Goal: Use online tool/utility: Utilize a website feature to perform a specific function

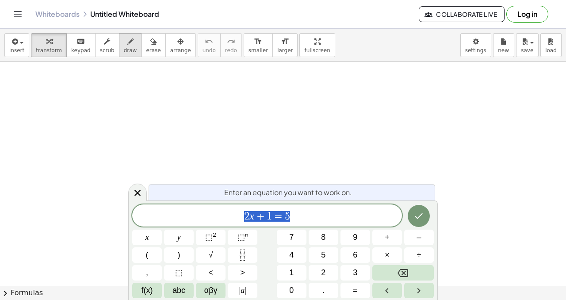
click at [126, 46] on button "draw" at bounding box center [130, 45] width 23 height 24
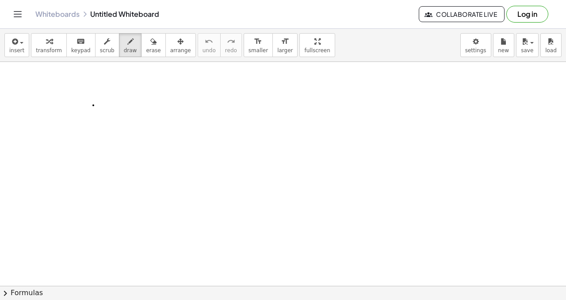
drag, startPoint x: 93, startPoint y: 105, endPoint x: 99, endPoint y: 115, distance: 10.7
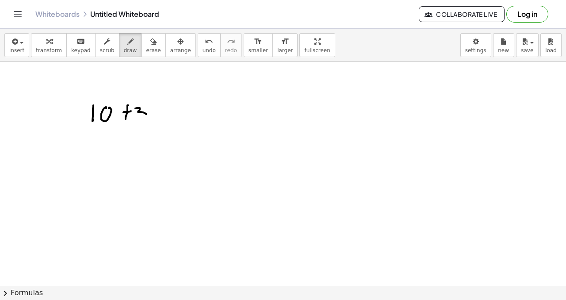
drag, startPoint x: 140, startPoint y: 108, endPoint x: 147, endPoint y: 108, distance: 7.5
drag, startPoint x: 153, startPoint y: 107, endPoint x: 151, endPoint y: 116, distance: 9.0
drag, startPoint x: 165, startPoint y: 105, endPoint x: 158, endPoint y: 112, distance: 10.0
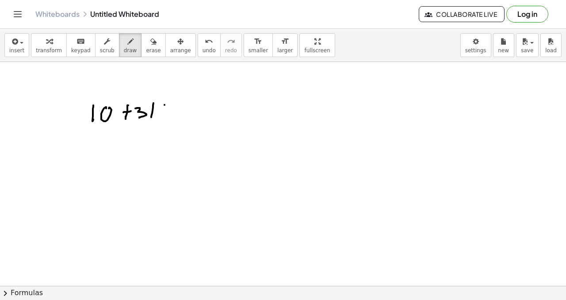
click at [205, 45] on icon "undo" at bounding box center [209, 41] width 8 height 11
drag, startPoint x: 205, startPoint y: 44, endPoint x: 201, endPoint y: 43, distance: 4.5
click at [205, 44] on div "undo" at bounding box center [209, 41] width 13 height 11
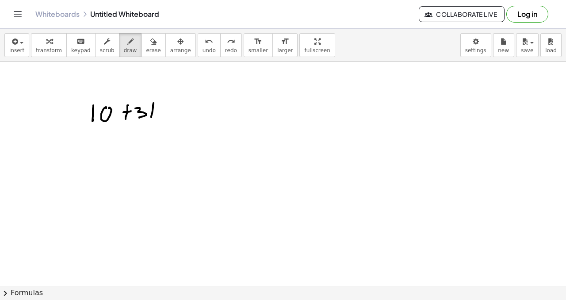
drag, startPoint x: 180, startPoint y: 99, endPoint x: 191, endPoint y: 103, distance: 11.1
drag, startPoint x: 193, startPoint y: 102, endPoint x: 195, endPoint y: 107, distance: 5.7
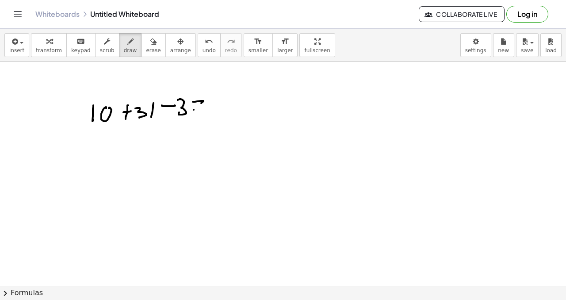
drag, startPoint x: 194, startPoint y: 110, endPoint x: 203, endPoint y: 110, distance: 9.7
drag, startPoint x: 215, startPoint y: 96, endPoint x: 239, endPoint y: 94, distance: 24.9
drag, startPoint x: 238, startPoint y: 92, endPoint x: 236, endPoint y: 99, distance: 6.6
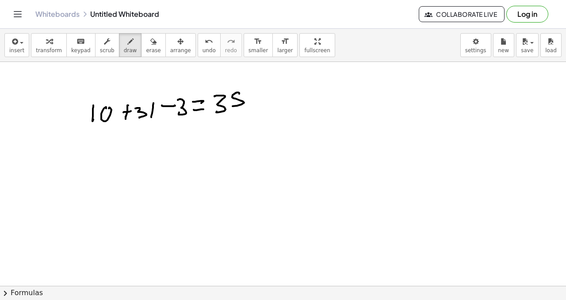
drag, startPoint x: 229, startPoint y: 105, endPoint x: 235, endPoint y: 91, distance: 15.9
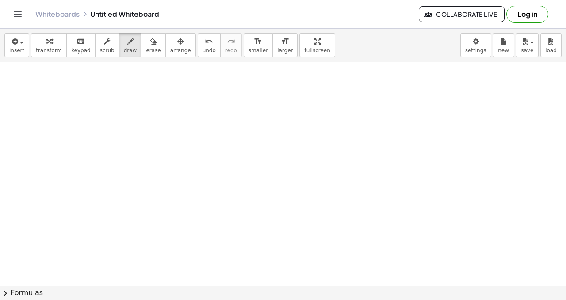
scroll to position [1343, 0]
drag, startPoint x: 172, startPoint y: 103, endPoint x: 180, endPoint y: 113, distance: 12.6
drag, startPoint x: 214, startPoint y: 103, endPoint x: 221, endPoint y: 136, distance: 33.0
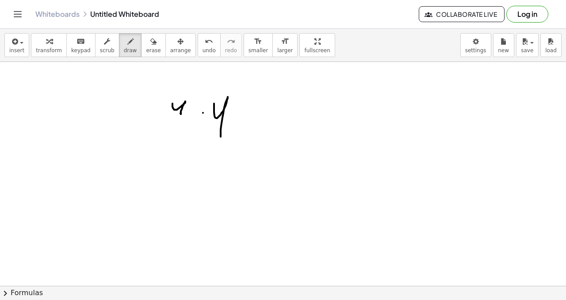
drag, startPoint x: 242, startPoint y: 106, endPoint x: 252, endPoint y: 104, distance: 10.3
drag, startPoint x: 241, startPoint y: 115, endPoint x: 261, endPoint y: 118, distance: 19.2
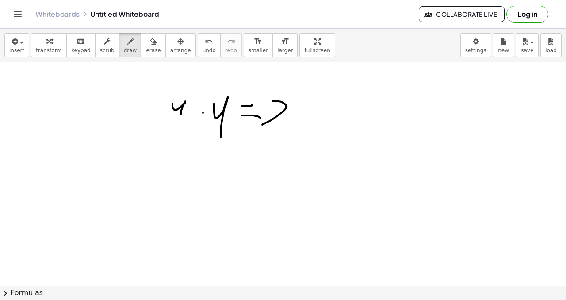
drag, startPoint x: 272, startPoint y: 101, endPoint x: 264, endPoint y: 125, distance: 24.9
drag, startPoint x: 277, startPoint y: 107, endPoint x: 296, endPoint y: 108, distance: 19.0
drag, startPoint x: 183, startPoint y: 70, endPoint x: 190, endPoint y: 87, distance: 18.8
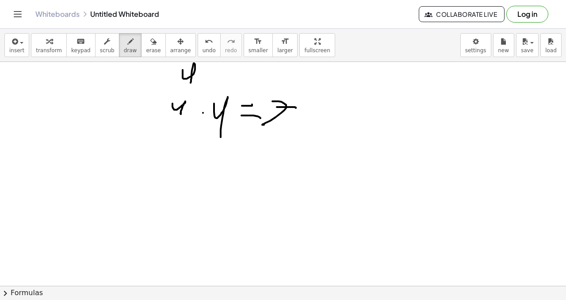
drag, startPoint x: 235, startPoint y: 71, endPoint x: 254, endPoint y: 71, distance: 19.5
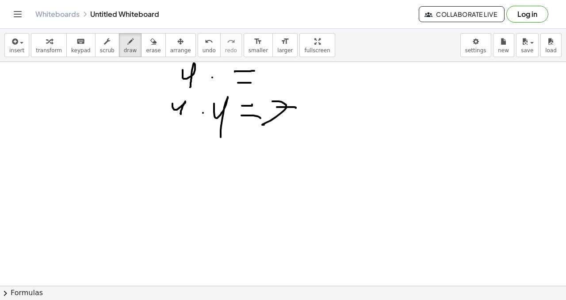
drag, startPoint x: 238, startPoint y: 83, endPoint x: 267, endPoint y: 83, distance: 28.8
drag, startPoint x: 277, startPoint y: 67, endPoint x: 283, endPoint y: 82, distance: 16.3
drag, startPoint x: 168, startPoint y: 135, endPoint x: 180, endPoint y: 159, distance: 26.7
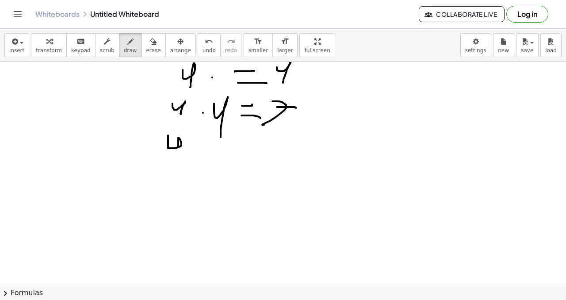
drag, startPoint x: 186, startPoint y: 128, endPoint x: 180, endPoint y: 146, distance: 18.6
drag, startPoint x: 197, startPoint y: 145, endPoint x: 218, endPoint y: 144, distance: 20.4
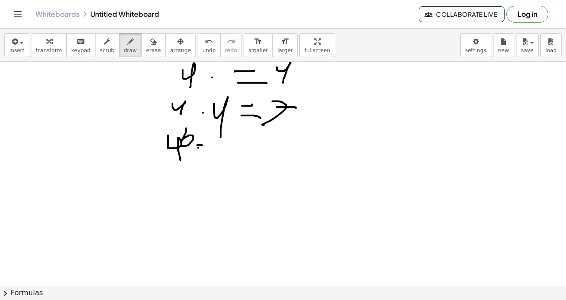
drag, startPoint x: 203, startPoint y: 156, endPoint x: 226, endPoint y: 153, distance: 23.7
drag, startPoint x: 247, startPoint y: 138, endPoint x: 247, endPoint y: 153, distance: 15.9
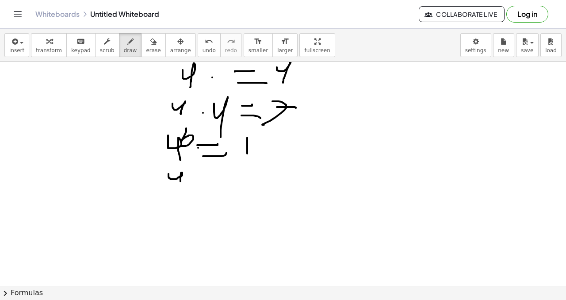
drag, startPoint x: 169, startPoint y: 174, endPoint x: 181, endPoint y: 185, distance: 17.2
drag, startPoint x: 187, startPoint y: 165, endPoint x: 194, endPoint y: 175, distance: 12.1
drag, startPoint x: 215, startPoint y: 176, endPoint x: 227, endPoint y: 176, distance: 12.4
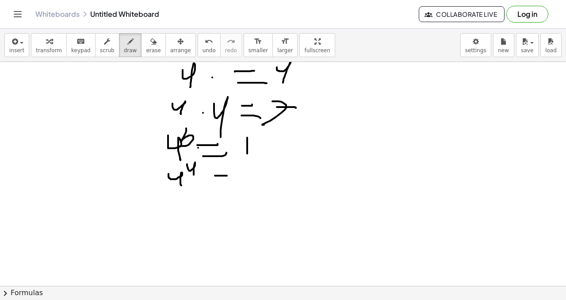
drag, startPoint x: 215, startPoint y: 184, endPoint x: 236, endPoint y: 184, distance: 21.7
drag, startPoint x: 244, startPoint y: 168, endPoint x: 258, endPoint y: 189, distance: 26.1
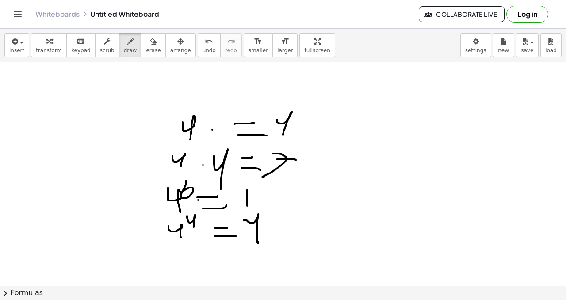
scroll to position [1291, 0]
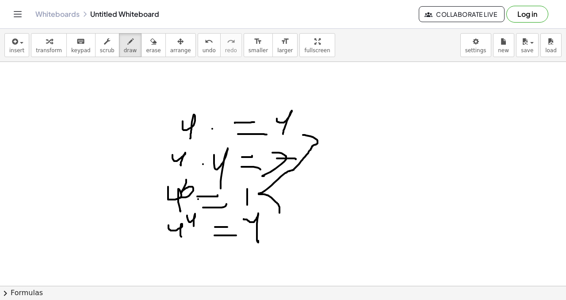
drag, startPoint x: 303, startPoint y: 135, endPoint x: 261, endPoint y: 233, distance: 106.6
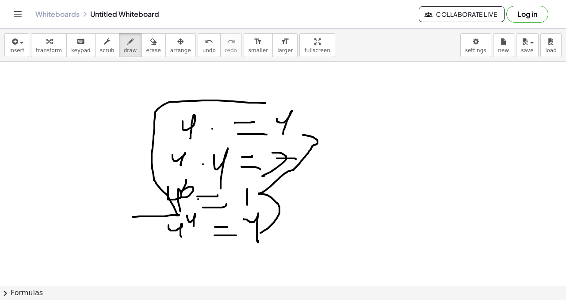
drag, startPoint x: 133, startPoint y: 217, endPoint x: 261, endPoint y: 98, distance: 174.9
drag, startPoint x: 375, startPoint y: 111, endPoint x: 380, endPoint y: 119, distance: 9.6
drag, startPoint x: 401, startPoint y: 108, endPoint x: 407, endPoint y: 114, distance: 8.5
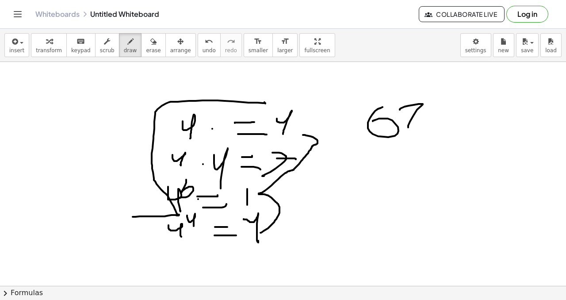
drag, startPoint x: 407, startPoint y: 114, endPoint x: 426, endPoint y: 112, distance: 18.6
drag, startPoint x: 435, startPoint y: 107, endPoint x: 422, endPoint y: 120, distance: 17.8
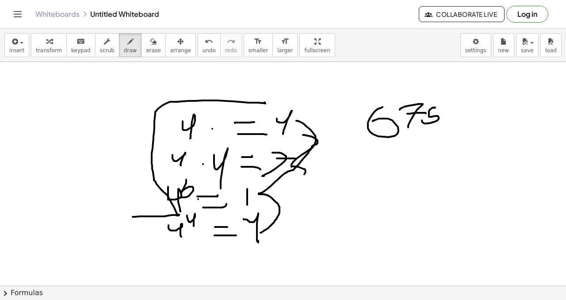
drag, startPoint x: 299, startPoint y: 121, endPoint x: 266, endPoint y: 188, distance: 74.8
drag, startPoint x: 353, startPoint y: 159, endPoint x: 338, endPoint y: 176, distance: 22.6
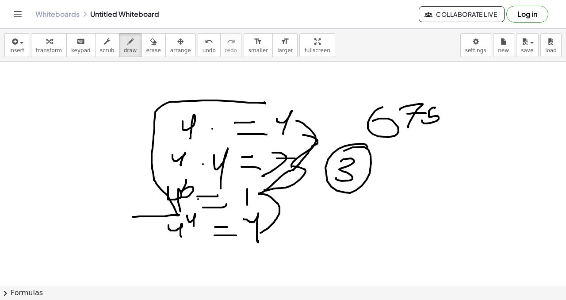
drag, startPoint x: 360, startPoint y: 144, endPoint x: 340, endPoint y: 161, distance: 26.3
drag, startPoint x: 334, startPoint y: 158, endPoint x: 348, endPoint y: 29, distance: 129.4
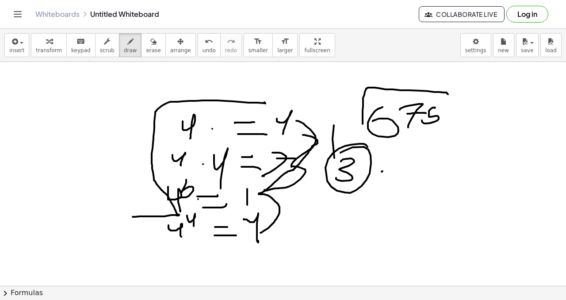
drag, startPoint x: 363, startPoint y: 124, endPoint x: 446, endPoint y: 95, distance: 88.1
drag, startPoint x: 349, startPoint y: 101, endPoint x: 347, endPoint y: 130, distance: 29.8
drag, startPoint x: 387, startPoint y: 171, endPoint x: 400, endPoint y: 157, distance: 19.1
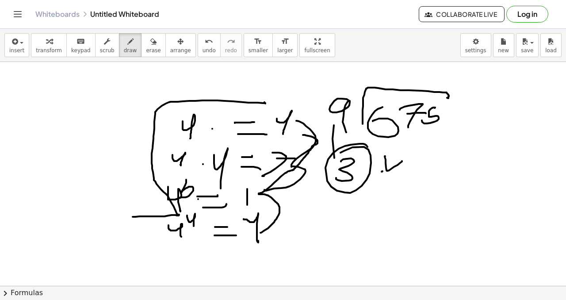
drag, startPoint x: 400, startPoint y: 157, endPoint x: 407, endPoint y: 169, distance: 13.9
drag, startPoint x: 421, startPoint y: 165, endPoint x: 436, endPoint y: 164, distance: 15.1
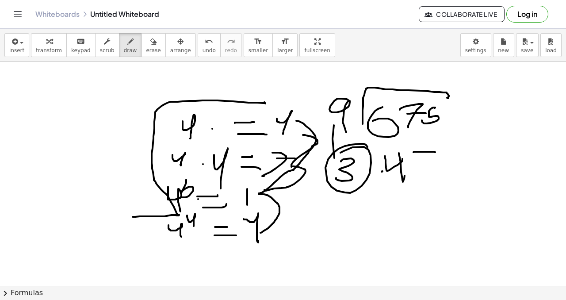
drag, startPoint x: 430, startPoint y: 170, endPoint x: 448, endPoint y: 165, distance: 18.8
drag, startPoint x: 460, startPoint y: 153, endPoint x: 467, endPoint y: 169, distance: 16.7
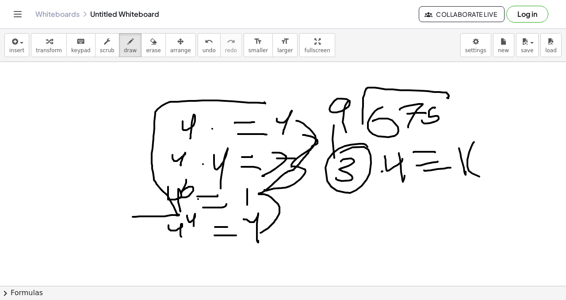
drag, startPoint x: 473, startPoint y: 143, endPoint x: 486, endPoint y: 165, distance: 25.7
drag, startPoint x: 485, startPoint y: 161, endPoint x: 506, endPoint y: 158, distance: 21.0
drag, startPoint x: 511, startPoint y: 155, endPoint x: 497, endPoint y: 154, distance: 13.7
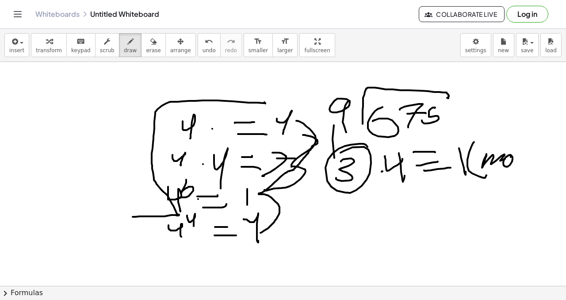
click at [205, 44] on icon "undo" at bounding box center [209, 41] width 8 height 11
drag, startPoint x: 449, startPoint y: 157, endPoint x: 459, endPoint y: 149, distance: 12.5
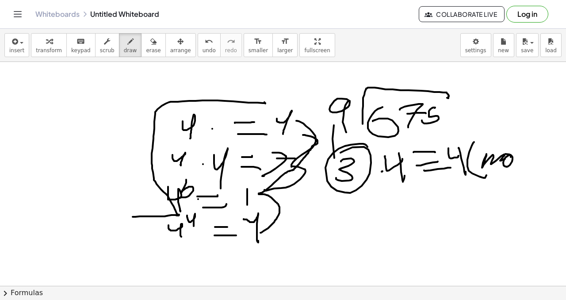
drag, startPoint x: 459, startPoint y: 148, endPoint x: 465, endPoint y: 172, distance: 24.7
drag, startPoint x: 516, startPoint y: 159, endPoint x: 522, endPoint y: 149, distance: 11.2
drag, startPoint x: 521, startPoint y: 150, endPoint x: 526, endPoint y: 150, distance: 5.3
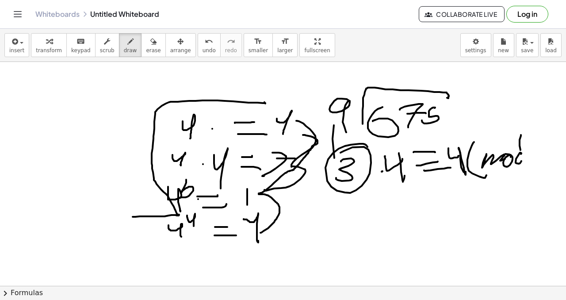
drag, startPoint x: 539, startPoint y: 147, endPoint x: 549, endPoint y: 156, distance: 13.8
drag, startPoint x: 556, startPoint y: 143, endPoint x: 552, endPoint y: 165, distance: 22.5
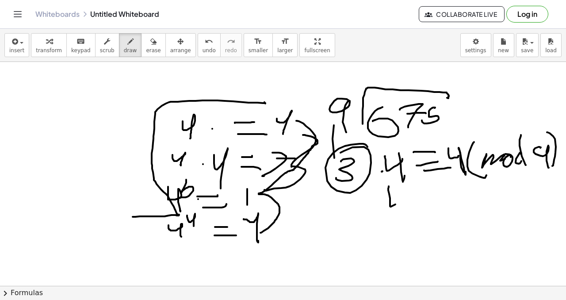
drag, startPoint x: 390, startPoint y: 198, endPoint x: 400, endPoint y: 191, distance: 12.0
drag, startPoint x: 400, startPoint y: 195, endPoint x: 406, endPoint y: 194, distance: 5.9
drag, startPoint x: 406, startPoint y: 183, endPoint x: 422, endPoint y: 189, distance: 17.1
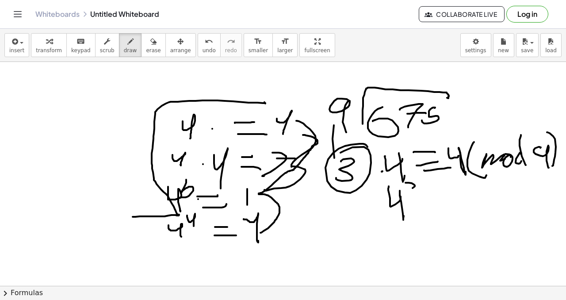
drag, startPoint x: 424, startPoint y: 209, endPoint x: 438, endPoint y: 206, distance: 14.2
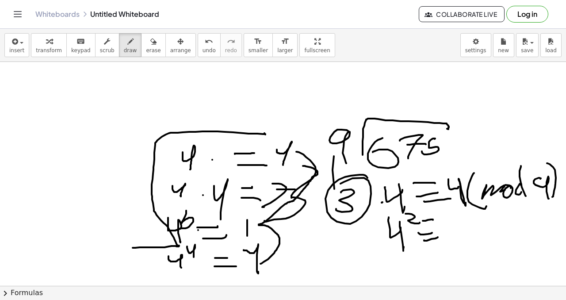
scroll to position [1300, 0]
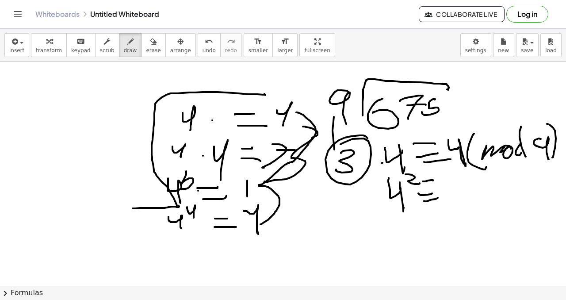
drag, startPoint x: 35, startPoint y: 140, endPoint x: 40, endPoint y: 148, distance: 9.2
drag, startPoint x: 31, startPoint y: 146, endPoint x: 47, endPoint y: 126, distance: 25.8
drag, startPoint x: 50, startPoint y: 131, endPoint x: 56, endPoint y: 133, distance: 6.4
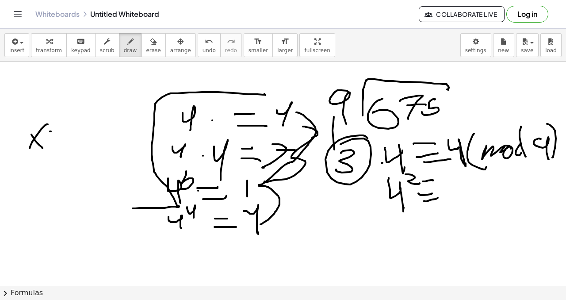
drag, startPoint x: 48, startPoint y: 142, endPoint x: 61, endPoint y: 137, distance: 13.5
drag, startPoint x: 65, startPoint y: 131, endPoint x: 75, endPoint y: 150, distance: 21.0
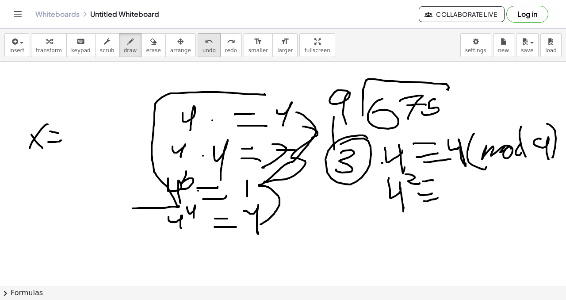
click at [210, 46] on button "undo undo" at bounding box center [209, 45] width 23 height 24
click at [205, 54] on button "undo undo" at bounding box center [209, 45] width 23 height 24
drag, startPoint x: 25, startPoint y: 83, endPoint x: 37, endPoint y: 91, distance: 15.0
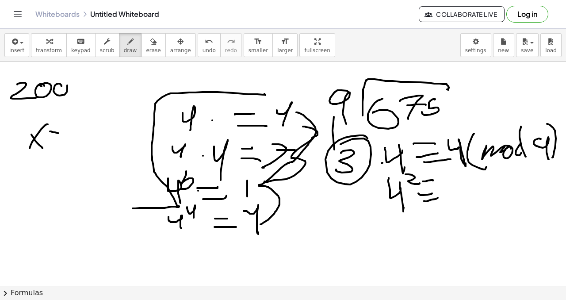
drag, startPoint x: 60, startPoint y: 84, endPoint x: 75, endPoint y: 84, distance: 14.6
drag, startPoint x: 74, startPoint y: 82, endPoint x: 82, endPoint y: 83, distance: 8.4
drag, startPoint x: 92, startPoint y: 82, endPoint x: 89, endPoint y: 88, distance: 7.0
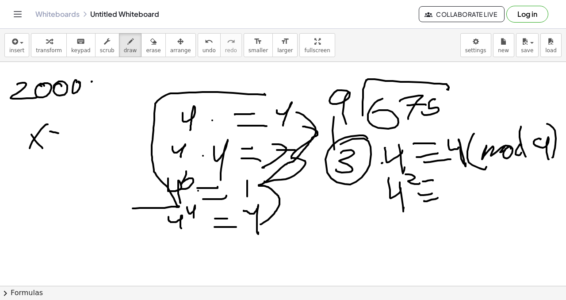
drag, startPoint x: 106, startPoint y: 91, endPoint x: 97, endPoint y: 92, distance: 8.9
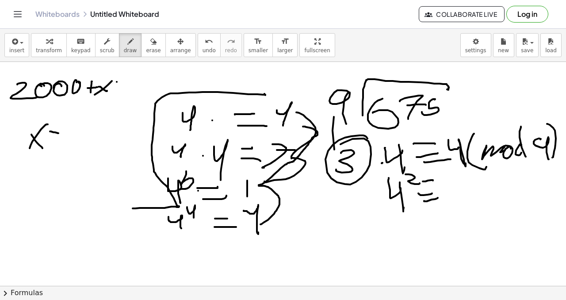
drag, startPoint x: 112, startPoint y: 91, endPoint x: 132, endPoint y: 88, distance: 19.7
drag, startPoint x: 132, startPoint y: 92, endPoint x: 146, endPoint y: 81, distance: 17.3
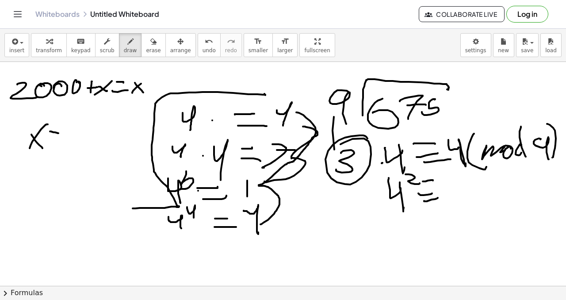
click at [205, 45] on icon "undo" at bounding box center [209, 41] width 8 height 11
click at [203, 46] on button "undo undo" at bounding box center [209, 45] width 23 height 24
drag, startPoint x: 141, startPoint y: 80, endPoint x: 146, endPoint y: 88, distance: 9.7
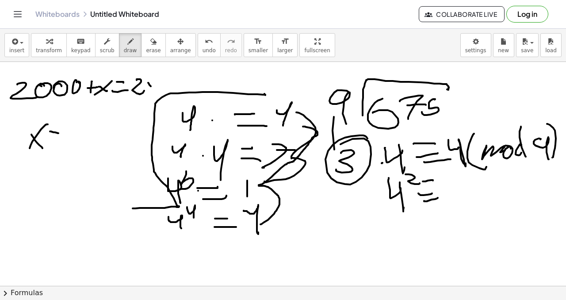
drag, startPoint x: 148, startPoint y: 87, endPoint x: 147, endPoint y: 66, distance: 20.8
drag, startPoint x: 12, startPoint y: 103, endPoint x: 82, endPoint y: 96, distance: 70.2
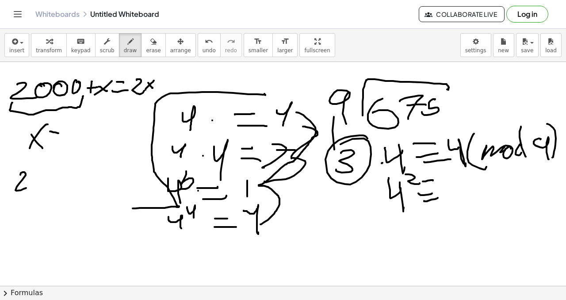
drag, startPoint x: 22, startPoint y: 172, endPoint x: 34, endPoint y: 172, distance: 12.8
drag, startPoint x: 55, startPoint y: 168, endPoint x: 63, endPoint y: 176, distance: 11.0
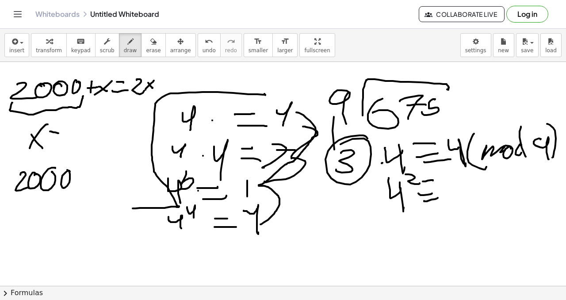
drag, startPoint x: 69, startPoint y: 171, endPoint x: 68, endPoint y: 177, distance: 6.3
drag, startPoint x: 41, startPoint y: 251, endPoint x: 69, endPoint y: 264, distance: 30.5
drag, startPoint x: 79, startPoint y: 253, endPoint x: 80, endPoint y: 249, distance: 4.6
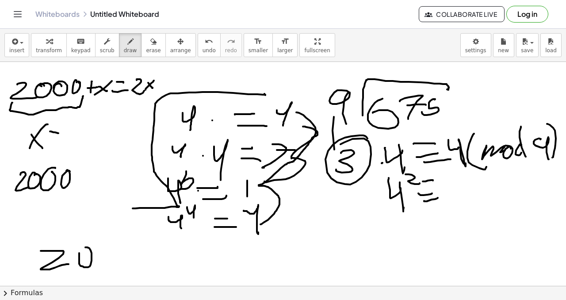
drag, startPoint x: 124, startPoint y: 241, endPoint x: 129, endPoint y: 251, distance: 10.7
drag, startPoint x: 133, startPoint y: 249, endPoint x: 136, endPoint y: 261, distance: 12.8
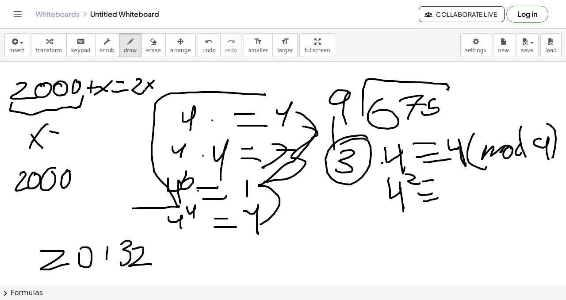
drag, startPoint x: 107, startPoint y: 252, endPoint x: 104, endPoint y: 257, distance: 5.2
drag, startPoint x: 113, startPoint y: 255, endPoint x: 138, endPoint y: 249, distance: 25.9
drag, startPoint x: 159, startPoint y: 248, endPoint x: 157, endPoint y: 256, distance: 8.7
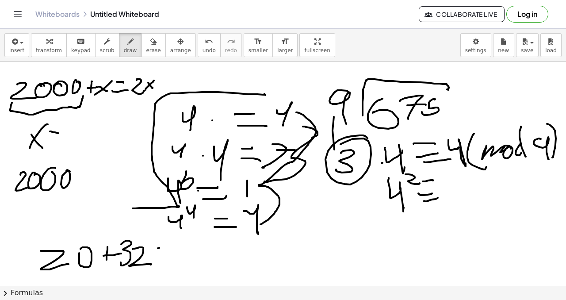
drag, startPoint x: 157, startPoint y: 256, endPoint x: 171, endPoint y: 247, distance: 16.6
drag, startPoint x: 177, startPoint y: 244, endPoint x: 173, endPoint y: 254, distance: 10.8
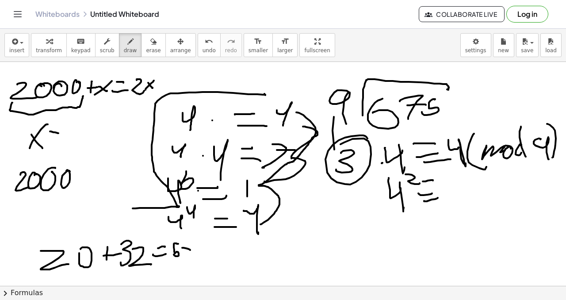
drag, startPoint x: 184, startPoint y: 248, endPoint x: 197, endPoint y: 251, distance: 14.1
drag, startPoint x: 272, startPoint y: 239, endPoint x: 281, endPoint y: 251, distance: 14.9
drag, startPoint x: 288, startPoint y: 244, endPoint x: 295, endPoint y: 238, distance: 9.7
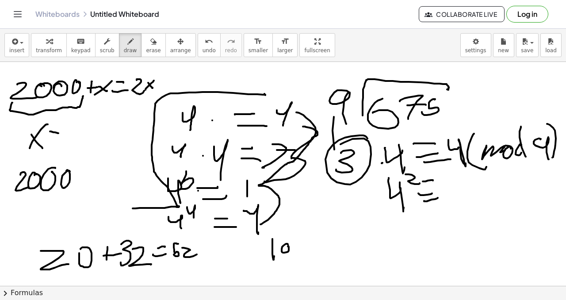
drag, startPoint x: 295, startPoint y: 238, endPoint x: 299, endPoint y: 253, distance: 15.6
drag, startPoint x: 312, startPoint y: 245, endPoint x: 320, endPoint y: 249, distance: 9.3
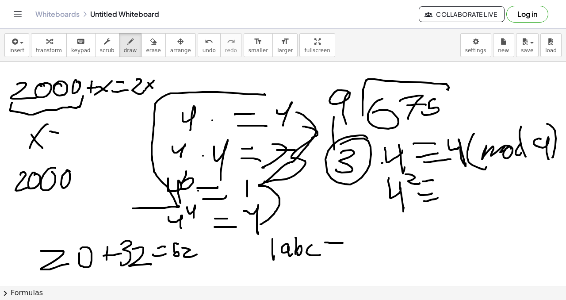
drag, startPoint x: 325, startPoint y: 242, endPoint x: 341, endPoint y: 243, distance: 15.5
drag, startPoint x: 207, startPoint y: 40, endPoint x: 206, endPoint y: 54, distance: 13.4
click at [207, 41] on button "undo undo" at bounding box center [209, 45] width 23 height 24
drag, startPoint x: 326, startPoint y: 230, endPoint x: 334, endPoint y: 254, distance: 25.3
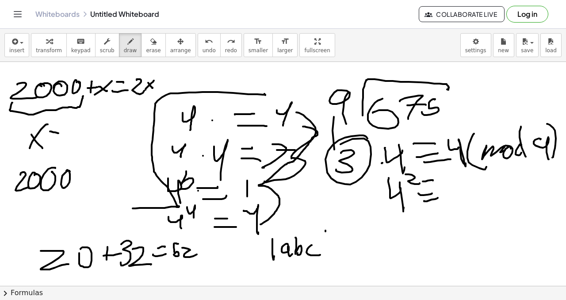
drag, startPoint x: 344, startPoint y: 238, endPoint x: 353, endPoint y: 248, distance: 13.2
drag, startPoint x: 356, startPoint y: 238, endPoint x: 371, endPoint y: 242, distance: 15.1
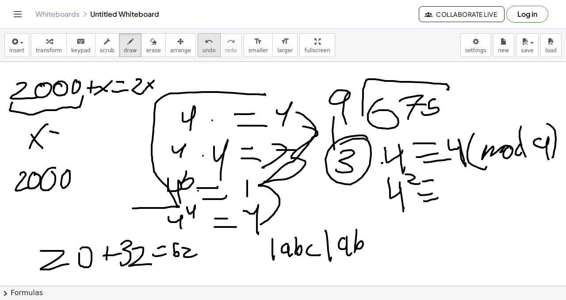
click at [205, 40] on icon "undo" at bounding box center [209, 41] width 8 height 11
click at [205, 41] on icon "undo" at bounding box center [209, 41] width 8 height 11
drag, startPoint x: 353, startPoint y: 235, endPoint x: 371, endPoint y: 240, distance: 18.2
drag, startPoint x: 369, startPoint y: 238, endPoint x: 379, endPoint y: 238, distance: 9.7
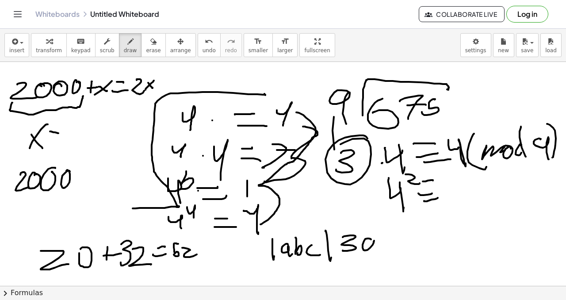
drag, startPoint x: 380, startPoint y: 233, endPoint x: 378, endPoint y: 244, distance: 11.2
drag, startPoint x: 395, startPoint y: 241, endPoint x: 409, endPoint y: 246, distance: 14.9
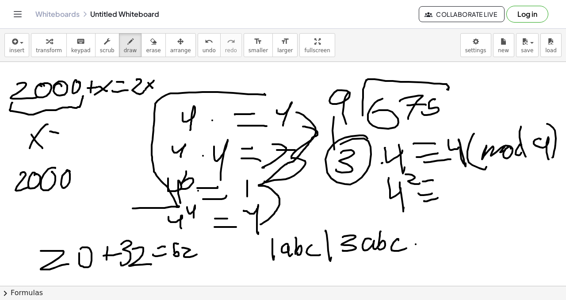
drag, startPoint x: 416, startPoint y: 244, endPoint x: 422, endPoint y: 244, distance: 5.7
drag, startPoint x: 414, startPoint y: 248, endPoint x: 427, endPoint y: 239, distance: 15.8
drag, startPoint x: 433, startPoint y: 241, endPoint x: 428, endPoint y: 245, distance: 6.6
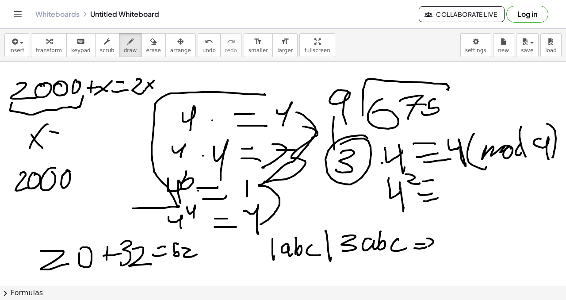
drag, startPoint x: 440, startPoint y: 231, endPoint x: 443, endPoint y: 241, distance: 10.6
drag, startPoint x: 449, startPoint y: 234, endPoint x: 463, endPoint y: 237, distance: 14.5
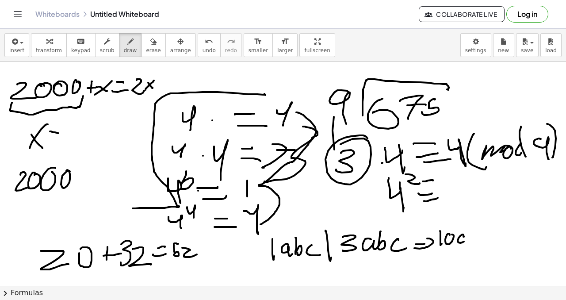
drag, startPoint x: 472, startPoint y: 240, endPoint x: 484, endPoint y: 232, distance: 14.6
drag, startPoint x: 485, startPoint y: 230, endPoint x: 485, endPoint y: 237, distance: 6.2
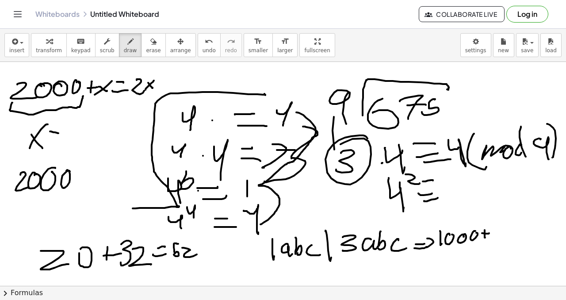
drag, startPoint x: 485, startPoint y: 234, endPoint x: 493, endPoint y: 234, distance: 8.4
drag, startPoint x: 491, startPoint y: 233, endPoint x: 500, endPoint y: 232, distance: 8.4
drag, startPoint x: 500, startPoint y: 232, endPoint x: 504, endPoint y: 239, distance: 8.0
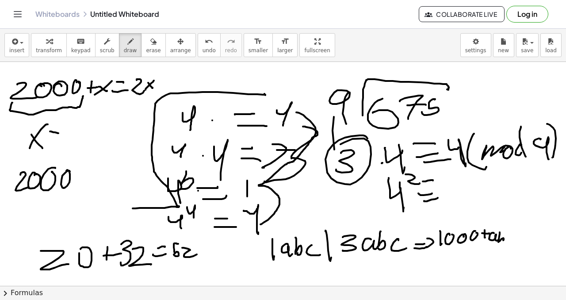
drag, startPoint x: 511, startPoint y: 236, endPoint x: 511, endPoint y: 242, distance: 6.2
drag, startPoint x: 517, startPoint y: 224, endPoint x: 520, endPoint y: 240, distance: 15.8
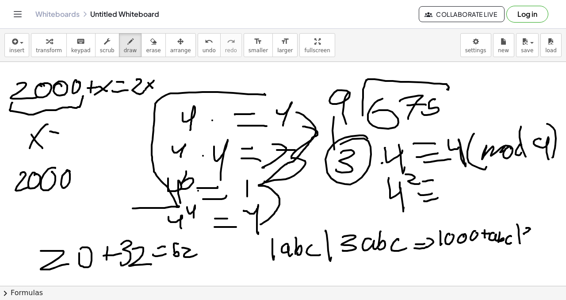
drag, startPoint x: 528, startPoint y: 228, endPoint x: 538, endPoint y: 231, distance: 10.8
drag, startPoint x: 541, startPoint y: 236, endPoint x: 547, endPoint y: 234, distance: 5.9
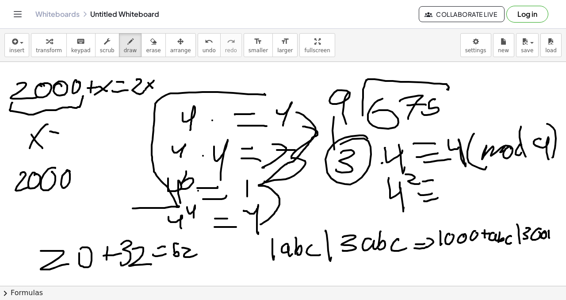
drag, startPoint x: 547, startPoint y: 234, endPoint x: 552, endPoint y: 234, distance: 4.9
drag, startPoint x: 556, startPoint y: 232, endPoint x: 557, endPoint y: 239, distance: 7.1
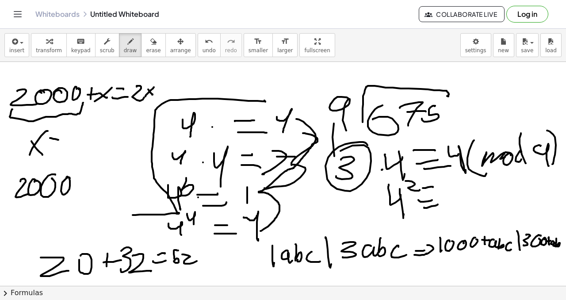
scroll to position [1326, 0]
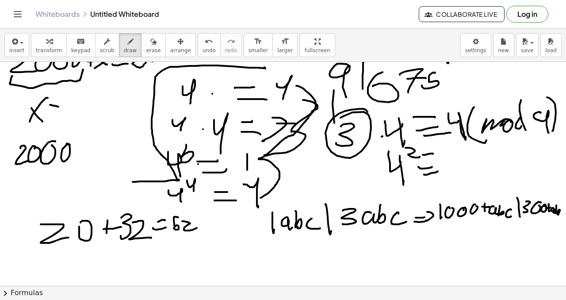
drag, startPoint x: 439, startPoint y: 217, endPoint x: 480, endPoint y: 213, distance: 41.7
drag
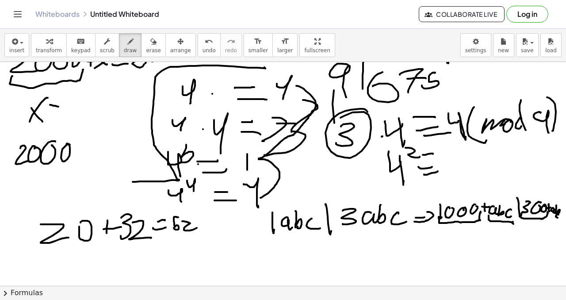
click at [561, 216] on div "×" at bounding box center [283, 174] width 566 height 224
drag, startPoint x: 378, startPoint y: 234, endPoint x: 404, endPoint y: 231, distance: 26.2
drag, startPoint x: 404, startPoint y: 230, endPoint x: 414, endPoint y: 234, distance: 10.9
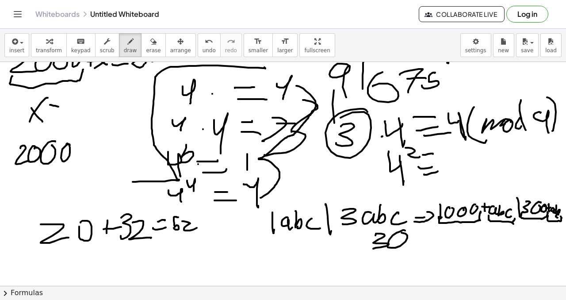
drag, startPoint x: 433, startPoint y: 234, endPoint x: 428, endPoint y: 234, distance: 4.9
drag, startPoint x: 383, startPoint y: 253, endPoint x: 427, endPoint y: 253, distance: 43.8
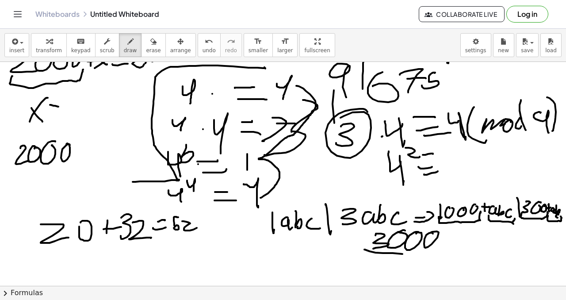
drag, startPoint x: 384, startPoint y: 258, endPoint x: 400, endPoint y: 261, distance: 16.7
drag, startPoint x: 391, startPoint y: 267, endPoint x: 410, endPoint y: 265, distance: 20.0
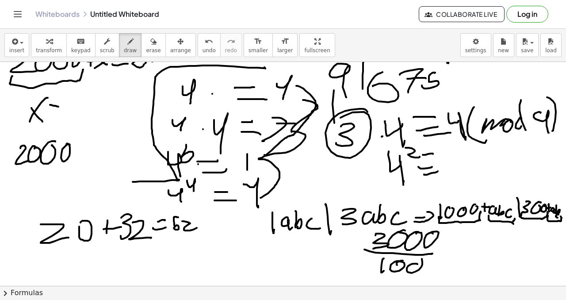
drag, startPoint x: 455, startPoint y: 203, endPoint x: 517, endPoint y: 190, distance: 62.8
drag, startPoint x: 517, startPoint y: 192, endPoint x: 523, endPoint y: 192, distance: 5.3
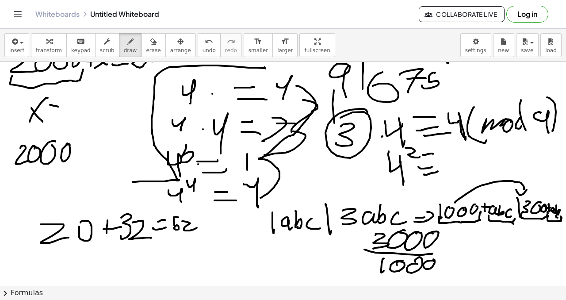
drag, startPoint x: 502, startPoint y: 207, endPoint x: 543, endPoint y: 192, distance: 43.7
drag, startPoint x: 540, startPoint y: 191, endPoint x: 551, endPoint y: 188, distance: 10.5
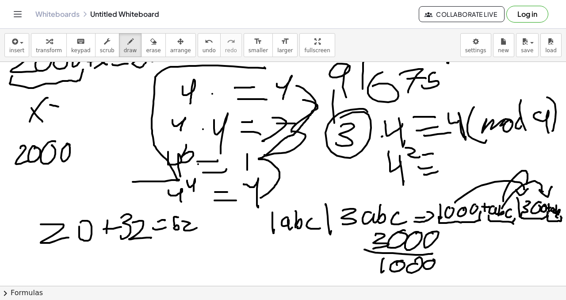
drag, startPoint x: 503, startPoint y: 199, endPoint x: 524, endPoint y: 181, distance: 27.3
drag, startPoint x: 524, startPoint y: 182, endPoint x: 534, endPoint y: 179, distance: 11.1
drag, startPoint x: 471, startPoint y: 201, endPoint x: 542, endPoint y: 183, distance: 73.9
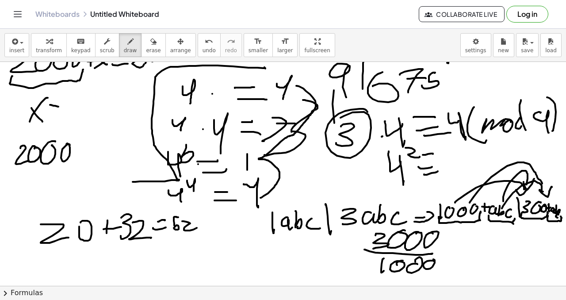
drag, startPoint x: 536, startPoint y: 181, endPoint x: 556, endPoint y: 181, distance: 19.5
drag, startPoint x: 437, startPoint y: 218, endPoint x: 515, endPoint y: 219, distance: 77.9
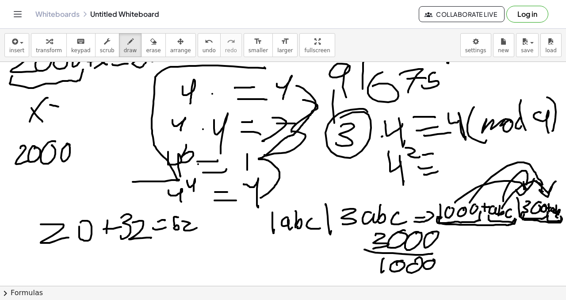
drag, startPoint x: 524, startPoint y: 215, endPoint x: 560, endPoint y: 218, distance: 36.4
click at [561, 218] on div "×" at bounding box center [283, 174] width 566 height 224
drag, startPoint x: 456, startPoint y: 236, endPoint x: 458, endPoint y: 247, distance: 11.1
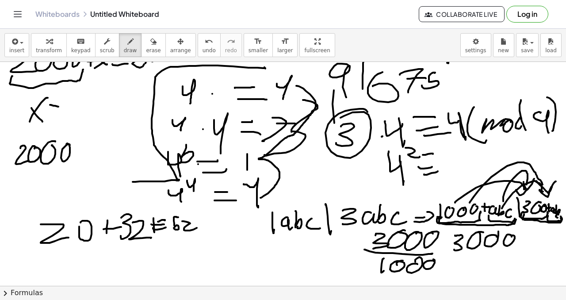
drag, startPoint x: 166, startPoint y: 221, endPoint x: 165, endPoint y: 231, distance: 10.2
drag, startPoint x: 459, startPoint y: 240, endPoint x: 513, endPoint y: 235, distance: 54.7
drag, startPoint x: 119, startPoint y: 250, endPoint x: 121, endPoint y: 263, distance: 13.0
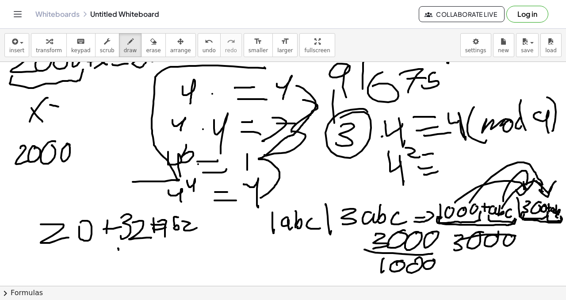
drag, startPoint x: 132, startPoint y: 253, endPoint x: 147, endPoint y: 255, distance: 15.2
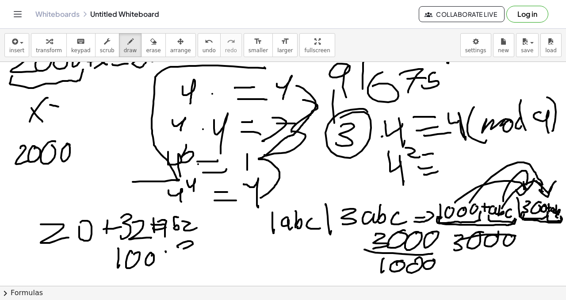
drag, startPoint x: 178, startPoint y: 247, endPoint x: 191, endPoint y: 253, distance: 14.6
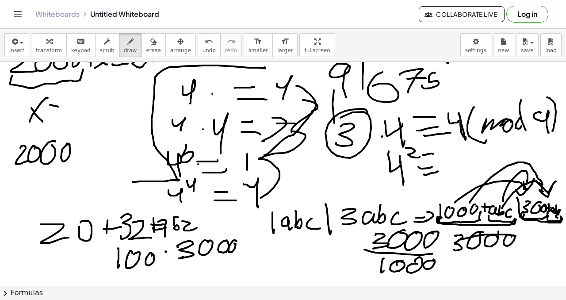
drag, startPoint x: 248, startPoint y: 247, endPoint x: 254, endPoint y: 246, distance: 6.3
drag, startPoint x: 257, startPoint y: 245, endPoint x: 268, endPoint y: 250, distance: 11.9
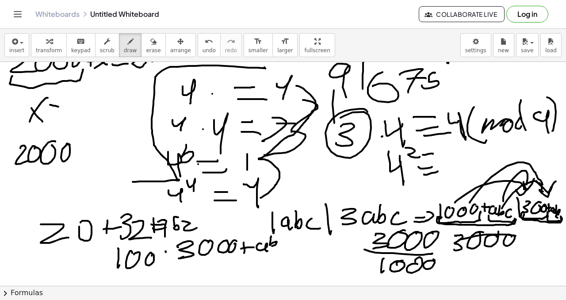
drag, startPoint x: 271, startPoint y: 237, endPoint x: 278, endPoint y: 243, distance: 9.4
drag, startPoint x: 282, startPoint y: 242, endPoint x: 290, endPoint y: 245, distance: 7.8
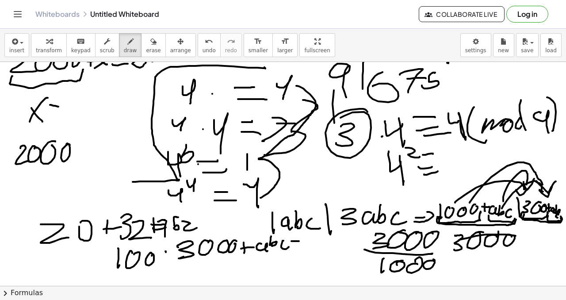
drag, startPoint x: 290, startPoint y: 247, endPoint x: 299, endPoint y: 245, distance: 8.9
drag, startPoint x: 303, startPoint y: 238, endPoint x: 318, endPoint y: 241, distance: 14.8
drag, startPoint x: 314, startPoint y: 249, endPoint x: 325, endPoint y: 245, distance: 10.9
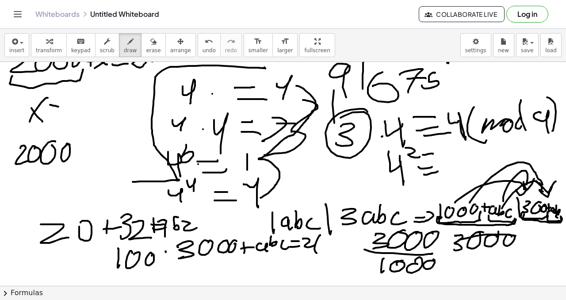
drag, startPoint x: 326, startPoint y: 240, endPoint x: 330, endPoint y: 244, distance: 5.6
drag, startPoint x: 332, startPoint y: 242, endPoint x: 342, endPoint y: 241, distance: 10.7
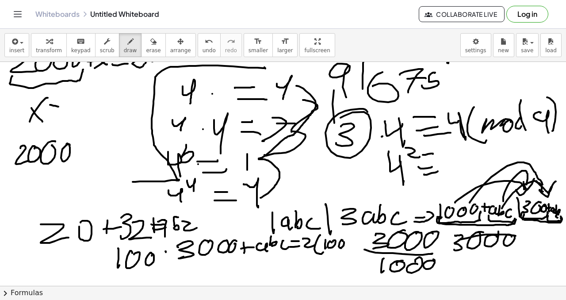
drag, startPoint x: 345, startPoint y: 242, endPoint x: 356, endPoint y: 246, distance: 11.6
drag, startPoint x: 356, startPoint y: 246, endPoint x: 353, endPoint y: 240, distance: 6.9
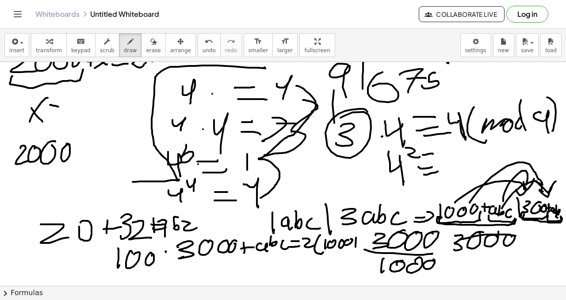
drag, startPoint x: 352, startPoint y: 240, endPoint x: 363, endPoint y: 241, distance: 11.1
drag, startPoint x: 367, startPoint y: 239, endPoint x: 371, endPoint y: 243, distance: 5.3
drag, startPoint x: 374, startPoint y: 231, endPoint x: 375, endPoint y: 240, distance: 9.4
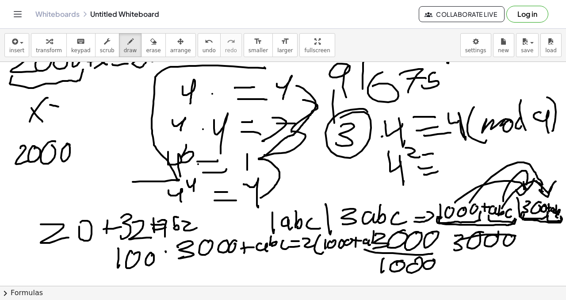
drag, startPoint x: 385, startPoint y: 236, endPoint x: 390, endPoint y: 244, distance: 9.0
drag, startPoint x: 395, startPoint y: 235, endPoint x: 385, endPoint y: 246, distance: 14.4
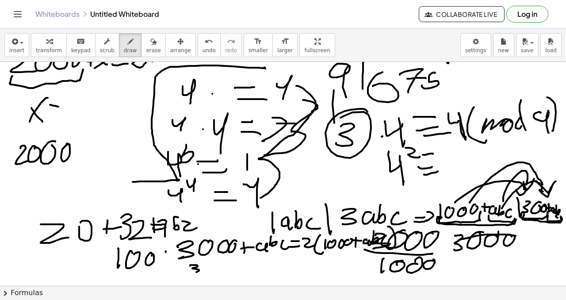
drag, startPoint x: 197, startPoint y: 265, endPoint x: 212, endPoint y: 263, distance: 15.1
drag, startPoint x: 211, startPoint y: 262, endPoint x: 226, endPoint y: 263, distance: 15.5
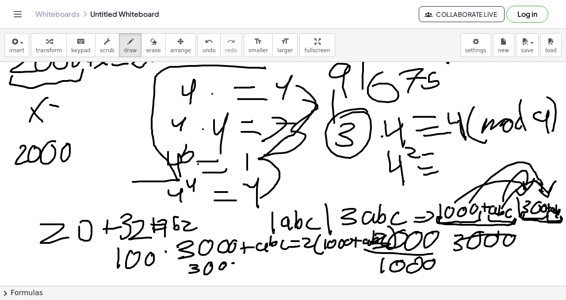
drag, startPoint x: 244, startPoint y: 264, endPoint x: 243, endPoint y: 270, distance: 6.2
drag, startPoint x: 240, startPoint y: 265, endPoint x: 247, endPoint y: 267, distance: 7.2
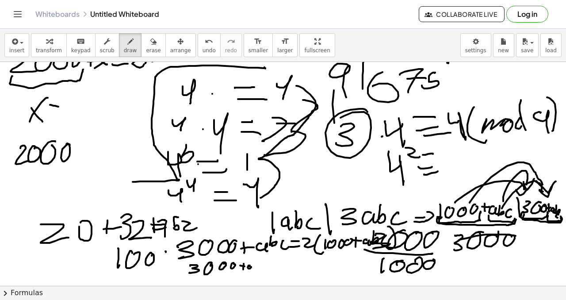
drag, startPoint x: 249, startPoint y: 266, endPoint x: 255, endPoint y: 267, distance: 5.8
drag, startPoint x: 260, startPoint y: 259, endPoint x: 270, endPoint y: 264, distance: 11.3
drag, startPoint x: 269, startPoint y: 264, endPoint x: 277, endPoint y: 264, distance: 8.0
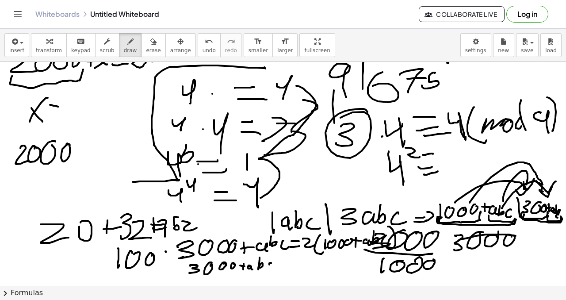
drag, startPoint x: 279, startPoint y: 264, endPoint x: 285, endPoint y: 263, distance: 6.7
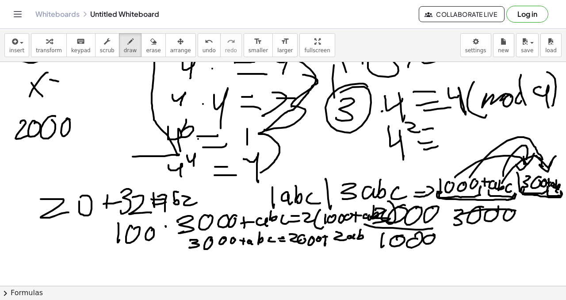
scroll to position [1362, 0]
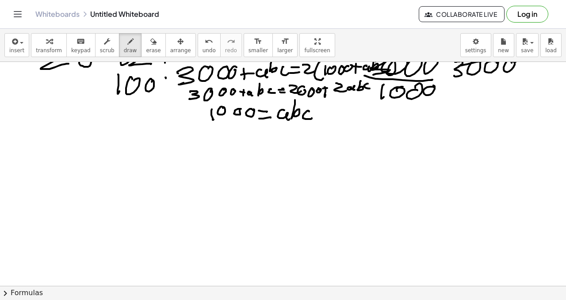
scroll to position [1506, 0]
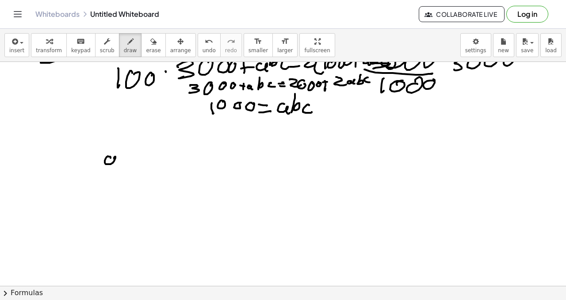
drag, startPoint x: 110, startPoint y: 157, endPoint x: 114, endPoint y: 157, distance: 4.4
drag, startPoint x: 132, startPoint y: 156, endPoint x: 123, endPoint y: 166, distance: 13.5
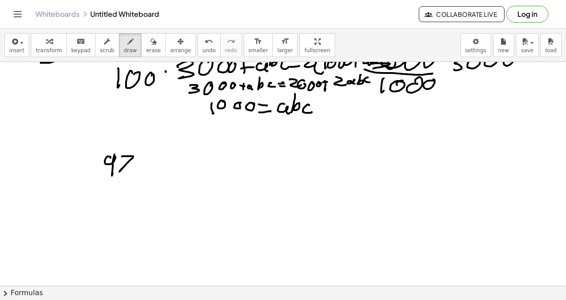
drag, startPoint x: 151, startPoint y: 157, endPoint x: 145, endPoint y: 169, distance: 12.7
drag, startPoint x: 141, startPoint y: 214, endPoint x: 160, endPoint y: 222, distance: 21.2
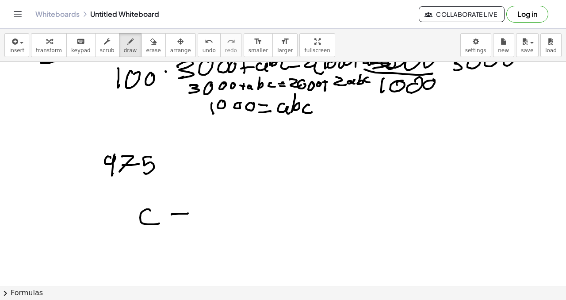
drag, startPoint x: 176, startPoint y: 214, endPoint x: 188, endPoint y: 210, distance: 13.6
drag, startPoint x: 191, startPoint y: 207, endPoint x: 198, endPoint y: 213, distance: 10.0
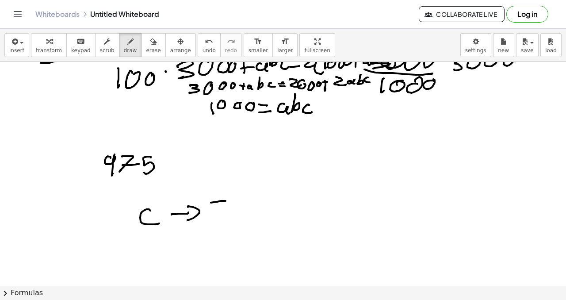
drag, startPoint x: 232, startPoint y: 219, endPoint x: 238, endPoint y: 214, distance: 8.8
drag, startPoint x: 119, startPoint y: 180, endPoint x: 131, endPoint y: 179, distance: 12.5
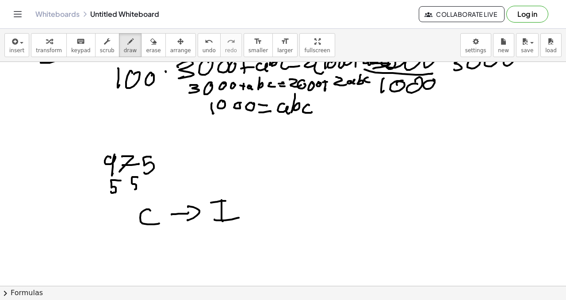
drag, startPoint x: 133, startPoint y: 177, endPoint x: 137, endPoint y: 185, distance: 8.9
drag, startPoint x: 153, startPoint y: 176, endPoint x: 161, endPoint y: 173, distance: 7.7
drag, startPoint x: 253, startPoint y: 150, endPoint x: 235, endPoint y: 162, distance: 21.7
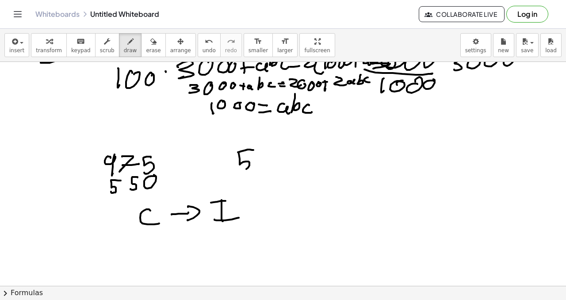
drag, startPoint x: 229, startPoint y: 153, endPoint x: 224, endPoint y: 157, distance: 6.3
drag, startPoint x: 204, startPoint y: 150, endPoint x: 213, endPoint y: 153, distance: 9.0
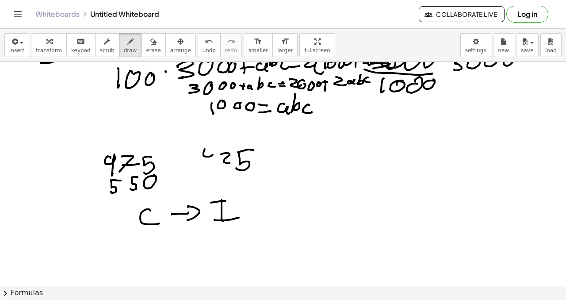
drag, startPoint x: 212, startPoint y: 149, endPoint x: 214, endPoint y: 164, distance: 14.3
click at [204, 51] on span "undo" at bounding box center [209, 50] width 13 height 6
drag, startPoint x: 196, startPoint y: 167, endPoint x: 202, endPoint y: 166, distance: 5.8
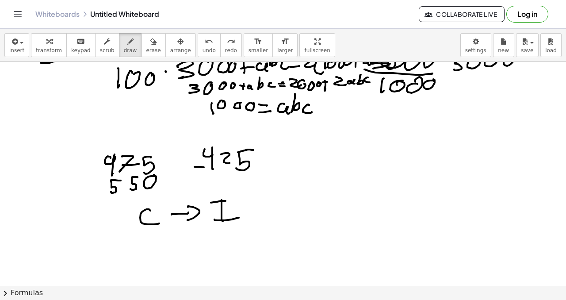
drag, startPoint x: 232, startPoint y: 174, endPoint x: 228, endPoint y: 181, distance: 8.1
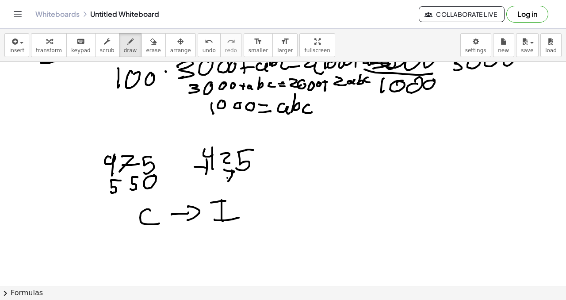
drag, startPoint x: 227, startPoint y: 178, endPoint x: 243, endPoint y: 176, distance: 15.6
drag, startPoint x: 245, startPoint y: 174, endPoint x: 240, endPoint y: 181, distance: 8.6
drag, startPoint x: 198, startPoint y: 181, endPoint x: 255, endPoint y: 190, distance: 57.7
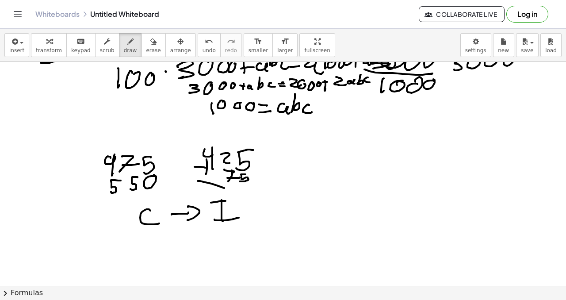
drag, startPoint x: 322, startPoint y: 173, endPoint x: 338, endPoint y: 181, distance: 18.0
drag, startPoint x: 345, startPoint y: 172, endPoint x: 341, endPoint y: 173, distance: 4.8
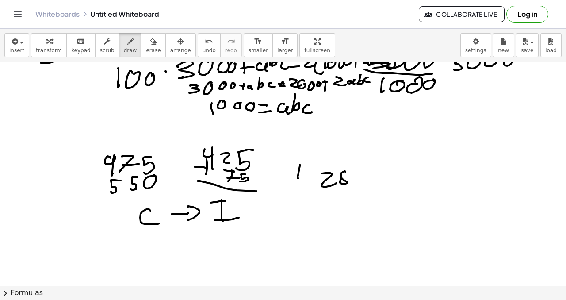
drag, startPoint x: 239, startPoint y: 190, endPoint x: 238, endPoint y: 202, distance: 12.0
drag, startPoint x: 209, startPoint y: 190, endPoint x: 217, endPoint y: 189, distance: 7.5
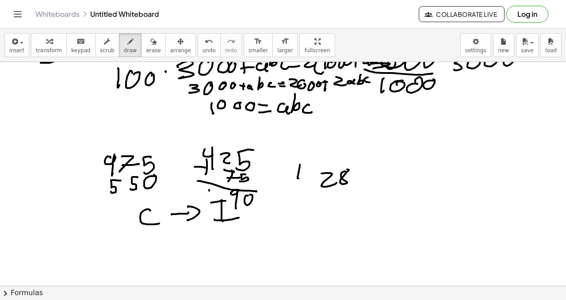
drag, startPoint x: 216, startPoint y: 200, endPoint x: 223, endPoint y: 196, distance: 8.1
drag, startPoint x: 279, startPoint y: 221, endPoint x: 295, endPoint y: 213, distance: 17.4
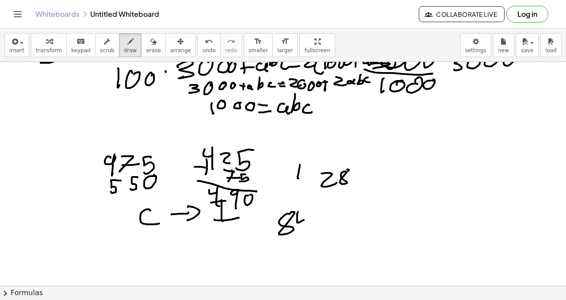
drag, startPoint x: 297, startPoint y: 219, endPoint x: 307, endPoint y: 212, distance: 12.4
drag, startPoint x: 307, startPoint y: 212, endPoint x: 310, endPoint y: 225, distance: 12.8
drag, startPoint x: 321, startPoint y: 211, endPoint x: 320, endPoint y: 217, distance: 5.8
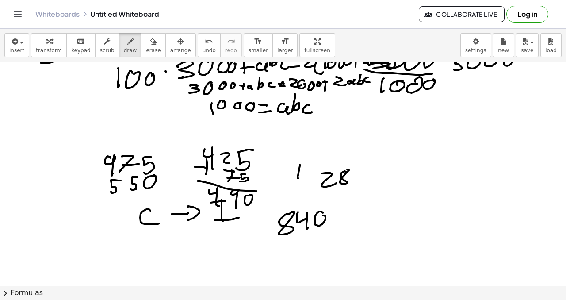
drag, startPoint x: 280, startPoint y: 244, endPoint x: 289, endPoint y: 252, distance: 12.2
drag, startPoint x: 299, startPoint y: 247, endPoint x: 304, endPoint y: 242, distance: 7.5
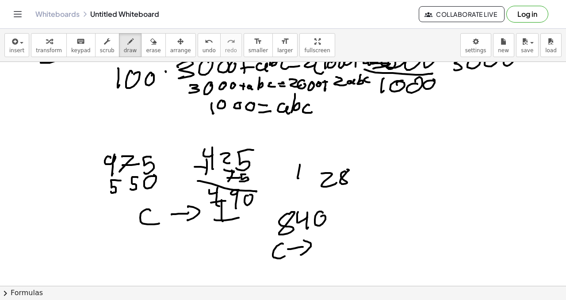
drag, startPoint x: 304, startPoint y: 240, endPoint x: 312, endPoint y: 244, distance: 9.1
drag, startPoint x: 315, startPoint y: 242, endPoint x: 323, endPoint y: 240, distance: 8.0
drag, startPoint x: 323, startPoint y: 243, endPoint x: 324, endPoint y: 251, distance: 7.6
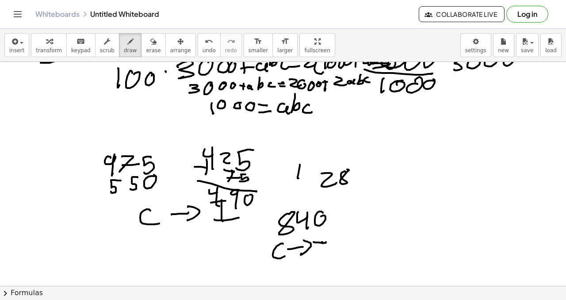
drag, startPoint x: 308, startPoint y: 167, endPoint x: 328, endPoint y: 178, distance: 23.2
drag, startPoint x: 262, startPoint y: 236, endPoint x: 274, endPoint y: 229, distance: 13.9
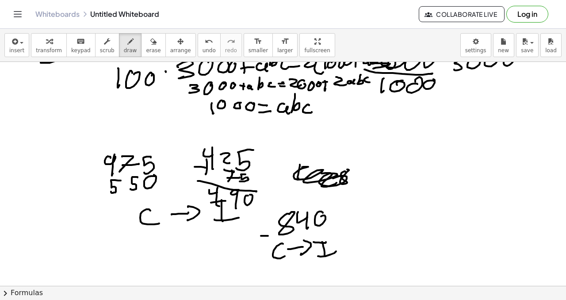
drag, startPoint x: 287, startPoint y: 234, endPoint x: 307, endPoint y: 230, distance: 20.7
drag, startPoint x: 303, startPoint y: 230, endPoint x: 308, endPoint y: 236, distance: 7.5
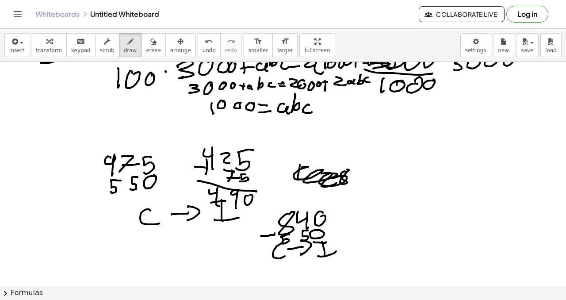
drag, startPoint x: 292, startPoint y: 247, endPoint x: 331, endPoint y: 237, distance: 40.2
drag, startPoint x: 318, startPoint y: 245, endPoint x: 323, endPoint y: 246, distance: 5.0
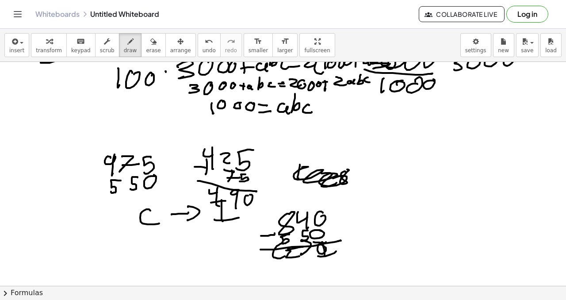
drag, startPoint x: 289, startPoint y: 250, endPoint x: 303, endPoint y: 253, distance: 14.0
drag, startPoint x: 303, startPoint y: 249, endPoint x: 306, endPoint y: 240, distance: 9.8
drag, startPoint x: 366, startPoint y: 212, endPoint x: 392, endPoint y: 207, distance: 26.6
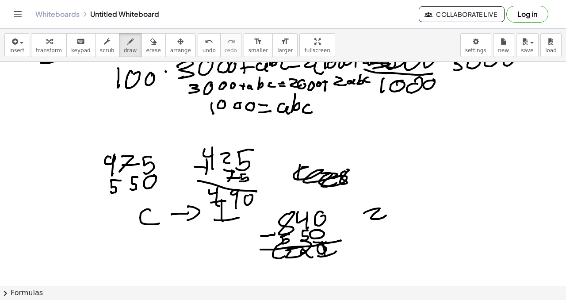
drag, startPoint x: 394, startPoint y: 203, endPoint x: 403, endPoint y: 215, distance: 15.1
drag, startPoint x: 414, startPoint y: 204, endPoint x: 397, endPoint y: 193, distance: 20.7
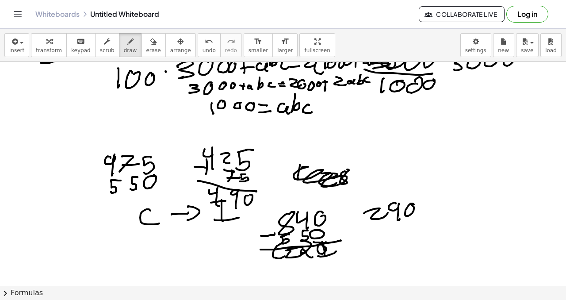
drag, startPoint x: 364, startPoint y: 220, endPoint x: 365, endPoint y: 228, distance: 8.4
drag, startPoint x: 363, startPoint y: 226, endPoint x: 379, endPoint y: 223, distance: 16.7
drag, startPoint x: 393, startPoint y: 221, endPoint x: 392, endPoint y: 233, distance: 11.9
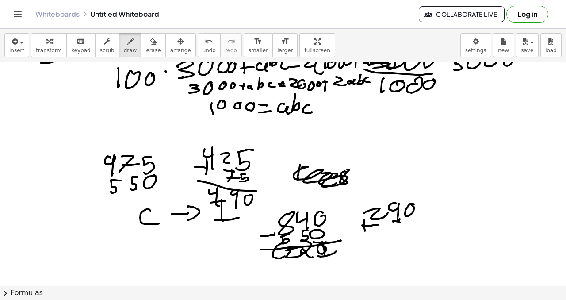
drag, startPoint x: 395, startPoint y: 232, endPoint x: 406, endPoint y: 229, distance: 12.3
drag, startPoint x: 412, startPoint y: 225, endPoint x: 398, endPoint y: 235, distance: 17.2
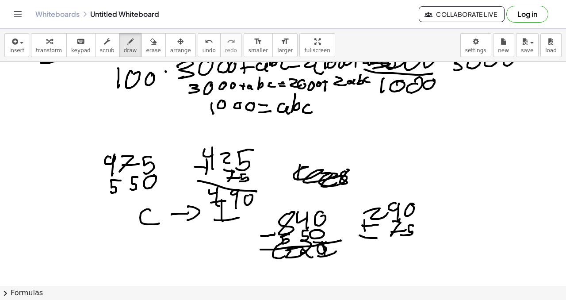
drag, startPoint x: 377, startPoint y: 238, endPoint x: 418, endPoint y: 244, distance: 42.0
drag, startPoint x: 392, startPoint y: 246, endPoint x: 387, endPoint y: 252, distance: 7.5
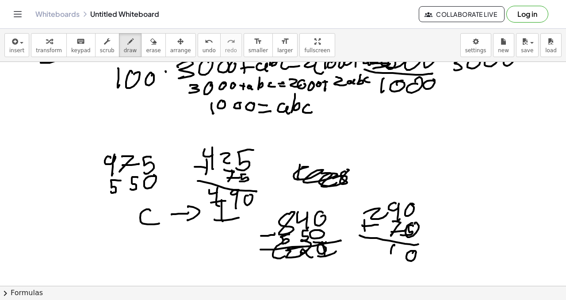
drag, startPoint x: 371, startPoint y: 245, endPoint x: 369, endPoint y: 256, distance: 11.2
drag, startPoint x: 426, startPoint y: 230, endPoint x: 433, endPoint y: 225, distance: 8.2
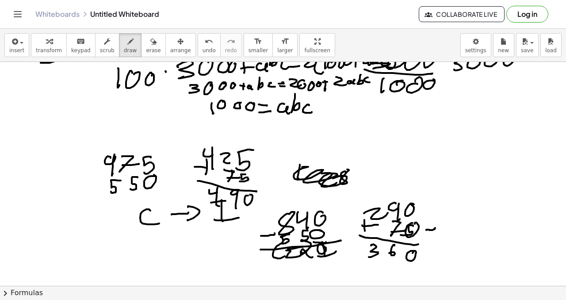
drag, startPoint x: 441, startPoint y: 218, endPoint x: 440, endPoint y: 230, distance: 12.9
drag, startPoint x: 425, startPoint y: 213, endPoint x: 425, endPoint y: 209, distance: 4.5
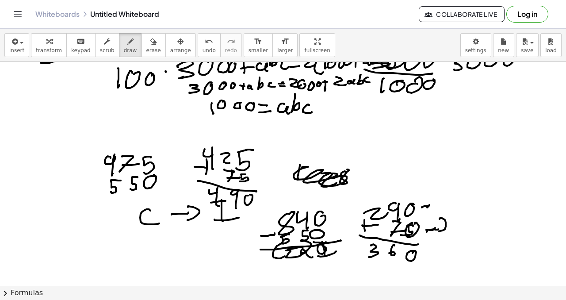
drag, startPoint x: 433, startPoint y: 199, endPoint x: 430, endPoint y: 207, distance: 8.0
drag, startPoint x: 448, startPoint y: 200, endPoint x: 458, endPoint y: 201, distance: 9.8
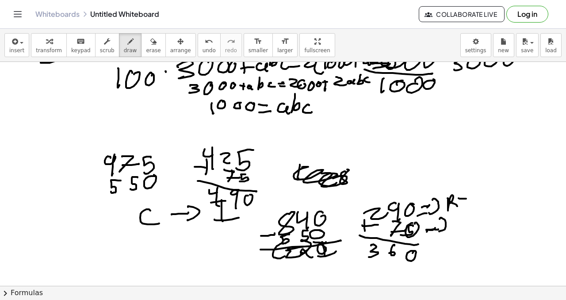
drag, startPoint x: 465, startPoint y: 199, endPoint x: 459, endPoint y: 207, distance: 10.4
drag, startPoint x: 459, startPoint y: 207, endPoint x: 467, endPoint y: 205, distance: 8.6
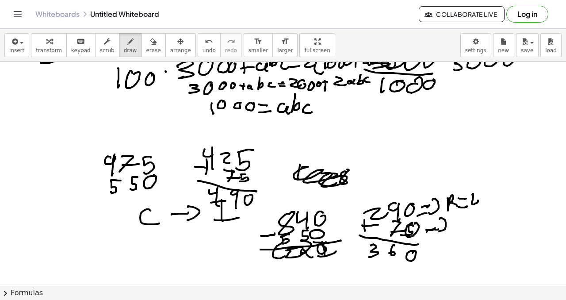
drag, startPoint x: 476, startPoint y: 195, endPoint x: 476, endPoint y: 205, distance: 10.6
drag, startPoint x: 452, startPoint y: 221, endPoint x: 460, endPoint y: 230, distance: 12.2
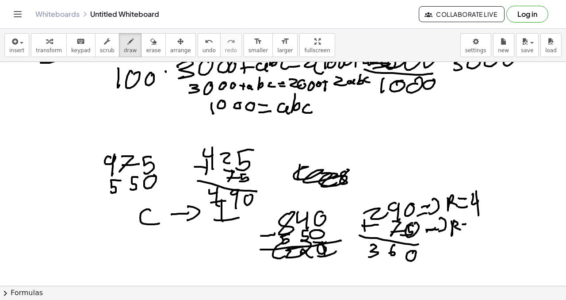
drag, startPoint x: 463, startPoint y: 230, endPoint x: 470, endPoint y: 230, distance: 7.1
drag, startPoint x: 377, startPoint y: 146, endPoint x: 377, endPoint y: 155, distance: 9.3
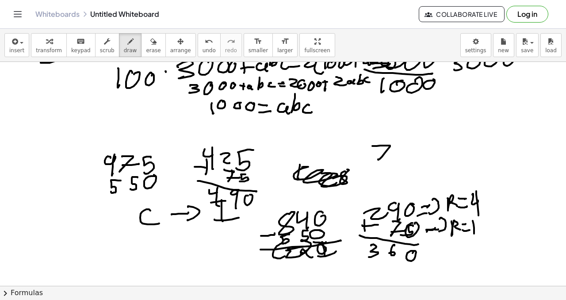
drag, startPoint x: 386, startPoint y: 154, endPoint x: 392, endPoint y: 151, distance: 7.1
drag, startPoint x: 391, startPoint y: 150, endPoint x: 396, endPoint y: 149, distance: 5.0
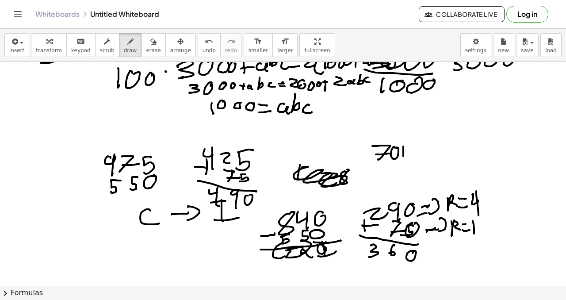
drag, startPoint x: 402, startPoint y: 150, endPoint x: 410, endPoint y: 149, distance: 7.1
drag, startPoint x: 433, startPoint y: 242, endPoint x: 437, endPoint y: 250, distance: 8.5
drag, startPoint x: 445, startPoint y: 243, endPoint x: 449, endPoint y: 250, distance: 8.5
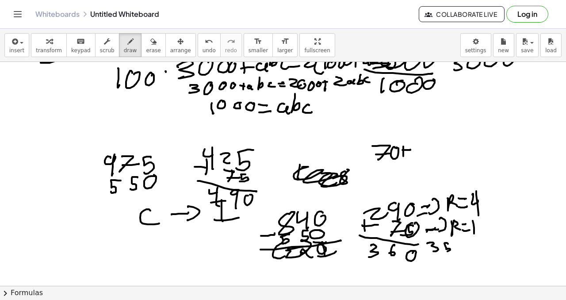
drag, startPoint x: 427, startPoint y: 149, endPoint x: 424, endPoint y: 165, distance: 15.8
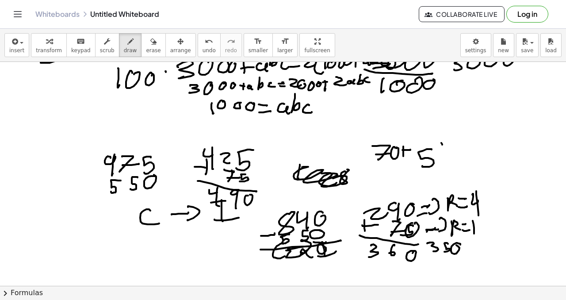
drag, startPoint x: 440, startPoint y: 140, endPoint x: 422, endPoint y: 151, distance: 21.1
drag, startPoint x: 26, startPoint y: 127, endPoint x: 43, endPoint y: 126, distance: 17.3
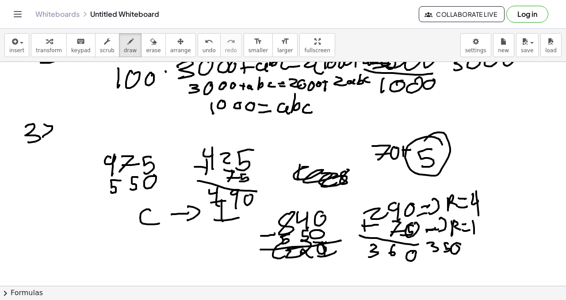
drag, startPoint x: 44, startPoint y: 124, endPoint x: 68, endPoint y: 130, distance: 24.5
drag, startPoint x: 78, startPoint y: 119, endPoint x: 83, endPoint y: 133, distance: 14.8
drag, startPoint x: 72, startPoint y: 124, endPoint x: 87, endPoint y: 125, distance: 15.0
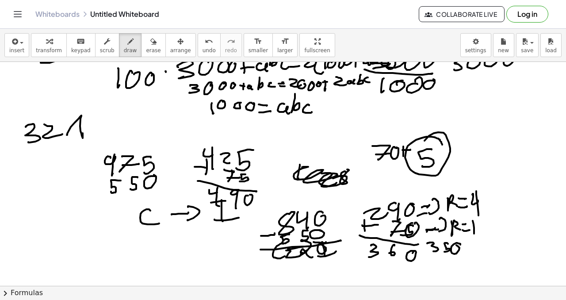
drag, startPoint x: 490, startPoint y: 238, endPoint x: 496, endPoint y: 243, distance: 7.5
drag, startPoint x: 513, startPoint y: 233, endPoint x: 515, endPoint y: 239, distance: 6.6
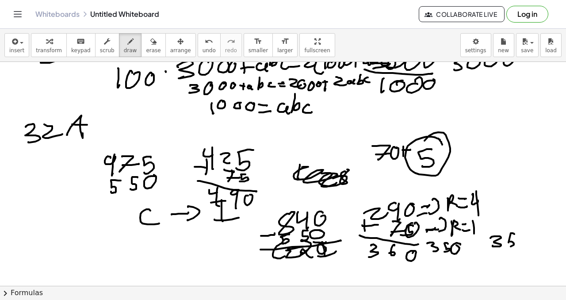
drag, startPoint x: 514, startPoint y: 243, endPoint x: 529, endPoint y: 236, distance: 16.2
drag, startPoint x: 522, startPoint y: 238, endPoint x: 529, endPoint y: 236, distance: 7.6
drag, startPoint x: 538, startPoint y: 230, endPoint x: 515, endPoint y: 235, distance: 23.5
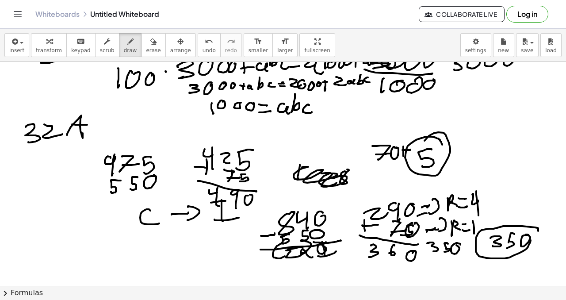
drag, startPoint x: 488, startPoint y: 247, endPoint x: 532, endPoint y: 234, distance: 45.6
drag, startPoint x: 29, startPoint y: 152, endPoint x: 45, endPoint y: 158, distance: 17.5
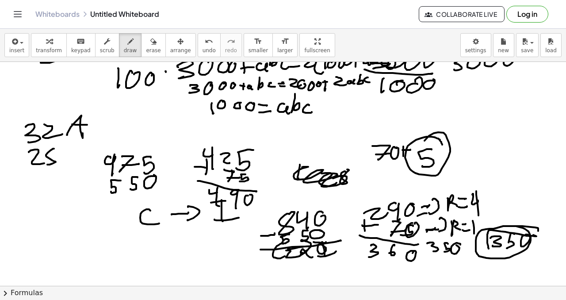
drag, startPoint x: 46, startPoint y: 155, endPoint x: 55, endPoint y: 146, distance: 12.5
drag, startPoint x: 71, startPoint y: 159, endPoint x: 69, endPoint y: 144, distance: 15.1
drag, startPoint x: 74, startPoint y: 142, endPoint x: 85, endPoint y: 142, distance: 11.5
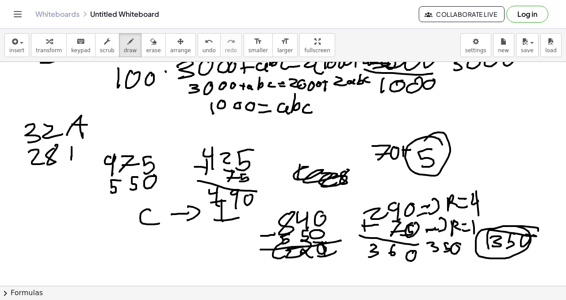
drag, startPoint x: 74, startPoint y: 141, endPoint x: 70, endPoint y: 158, distance: 18.1
drag, startPoint x: 79, startPoint y: 160, endPoint x: 84, endPoint y: 153, distance: 8.0
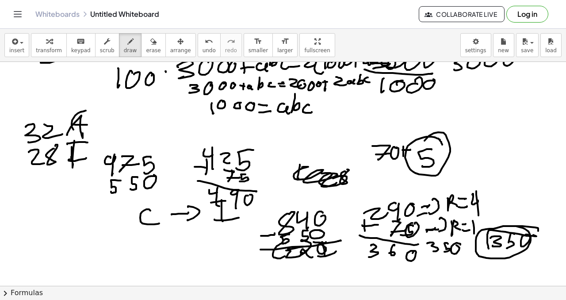
drag, startPoint x: 85, startPoint y: 111, endPoint x: 94, endPoint y: 132, distance: 23.0
drag, startPoint x: 27, startPoint y: 177, endPoint x: 61, endPoint y: 176, distance: 34.5
drag, startPoint x: 31, startPoint y: 185, endPoint x: 34, endPoint y: 198, distance: 13.1
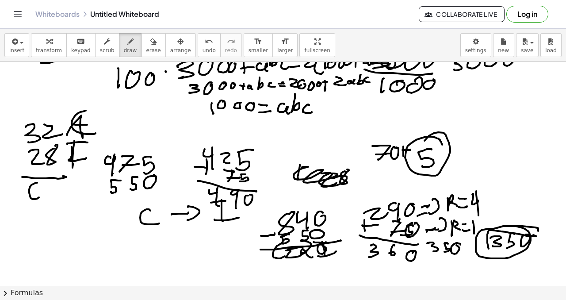
drag, startPoint x: 59, startPoint y: 183, endPoint x: 38, endPoint y: 183, distance: 20.8
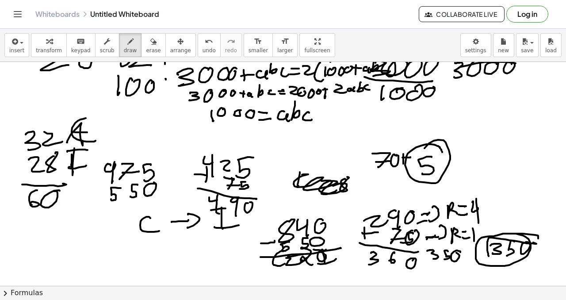
scroll to position [1500, 0]
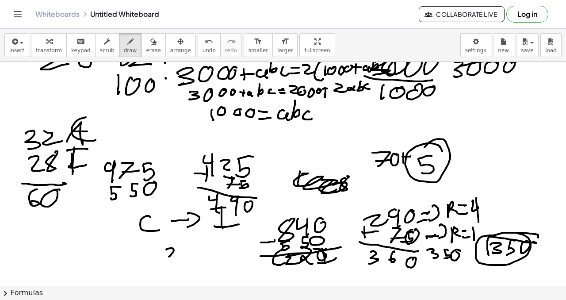
drag, startPoint x: 166, startPoint y: 249, endPoint x: 187, endPoint y: 256, distance: 21.3
drag, startPoint x: 189, startPoint y: 249, endPoint x: 197, endPoint y: 254, distance: 9.8
drag, startPoint x: 199, startPoint y: 249, endPoint x: 198, endPoint y: 244, distance: 5.5
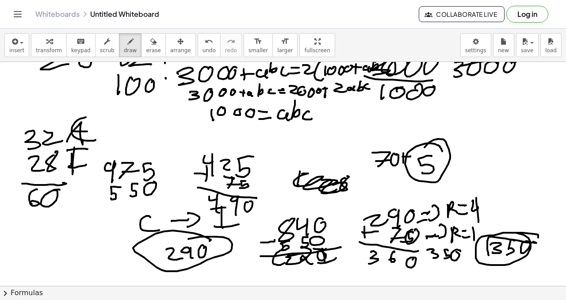
drag, startPoint x: 210, startPoint y: 239, endPoint x: 169, endPoint y: 251, distance: 42.4
drag, startPoint x: 178, startPoint y: 263, endPoint x: 193, endPoint y: 256, distance: 16.2
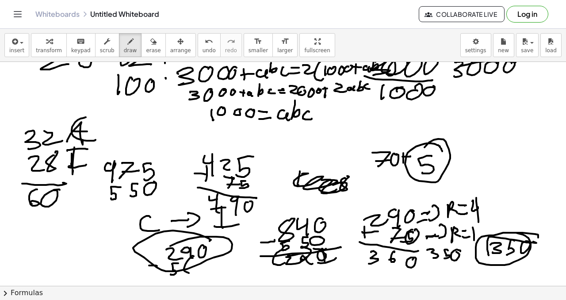
drag, startPoint x: 192, startPoint y: 256, endPoint x: 191, endPoint y: 268, distance: 12.9
drag, startPoint x: 196, startPoint y: 268, endPoint x: 202, endPoint y: 267, distance: 6.0
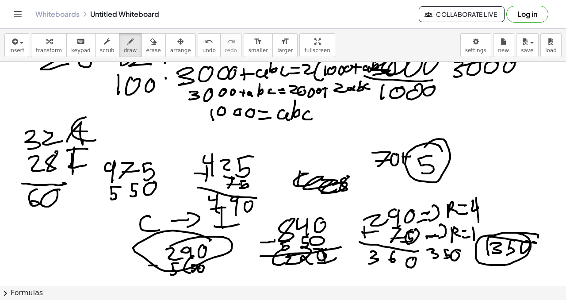
drag, startPoint x: 204, startPoint y: 260, endPoint x: 204, endPoint y: 272, distance: 11.9
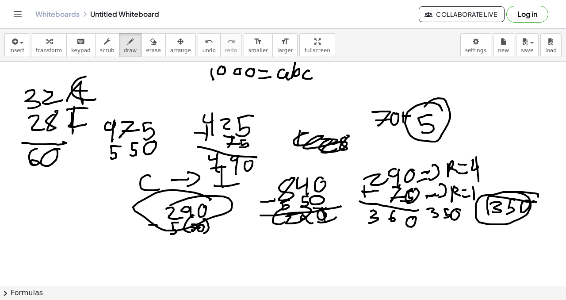
scroll to position [1540, 0]
drag, startPoint x: 161, startPoint y: 235, endPoint x: 200, endPoint y: 239, distance: 39.1
drag, startPoint x: 218, startPoint y: 206, endPoint x: 225, endPoint y: 211, distance: 8.3
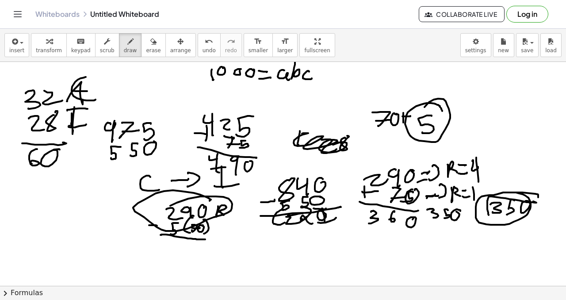
drag, startPoint x: 234, startPoint y: 209, endPoint x: 230, endPoint y: 212, distance: 5.5
drag, startPoint x: 226, startPoint y: 215, endPoint x: 235, endPoint y: 213, distance: 9.9
drag, startPoint x: 238, startPoint y: 205, endPoint x: 243, endPoint y: 208, distance: 5.9
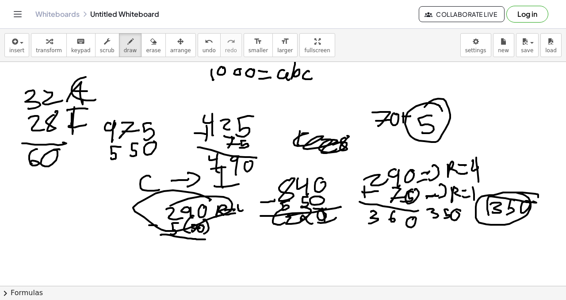
drag, startPoint x: 244, startPoint y: 203, endPoint x: 243, endPoint y: 215, distance: 11.5
drag, startPoint x: 188, startPoint y: 232, endPoint x: 212, endPoint y: 231, distance: 23.9
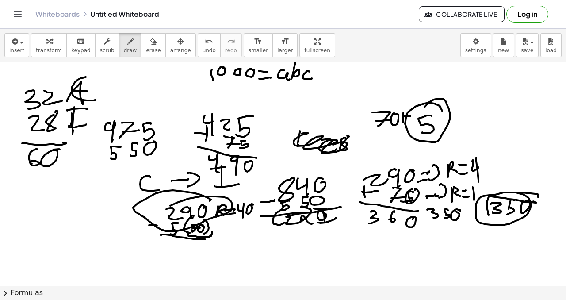
drag, startPoint x: 218, startPoint y: 226, endPoint x: 226, endPoint y: 226, distance: 8.4
drag, startPoint x: 230, startPoint y: 225, endPoint x: 227, endPoint y: 229, distance: 4.8
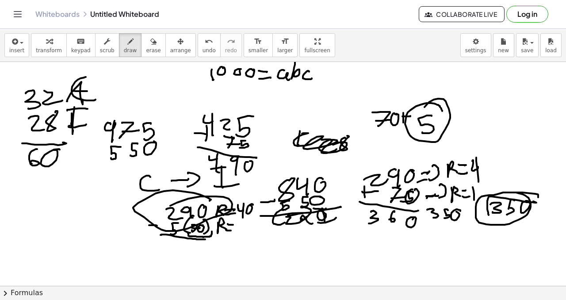
drag, startPoint x: 231, startPoint y: 230, endPoint x: 238, endPoint y: 223, distance: 9.7
drag, startPoint x: 237, startPoint y: 223, endPoint x: 250, endPoint y: 225, distance: 12.9
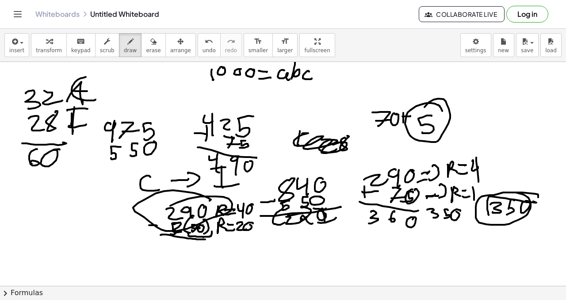
drag, startPoint x: 172, startPoint y: 225, endPoint x: 184, endPoint y: 229, distance: 12.3
drag, startPoint x: 179, startPoint y: 220, endPoint x: 188, endPoint y: 221, distance: 9.4
drag, startPoint x: 192, startPoint y: 220, endPoint x: 197, endPoint y: 219, distance: 5.5
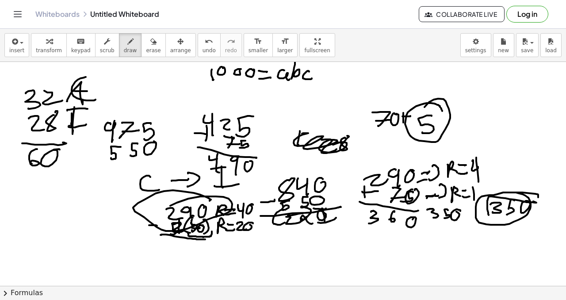
drag, startPoint x: 197, startPoint y: 221, endPoint x: 201, endPoint y: 230, distance: 9.5
drag, startPoint x: 57, startPoint y: 208, endPoint x: 81, endPoint y: 207, distance: 23.9
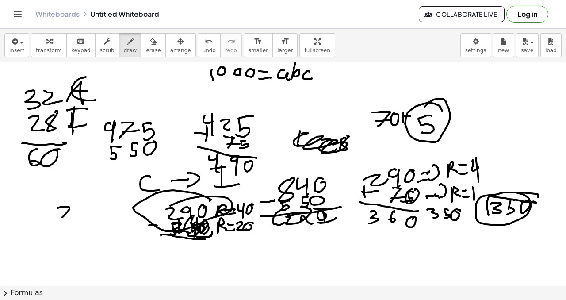
drag, startPoint x: 75, startPoint y: 196, endPoint x: 67, endPoint y: 199, distance: 8.4
drag, startPoint x: 174, startPoint y: 239, endPoint x: 180, endPoint y: 246, distance: 10.0
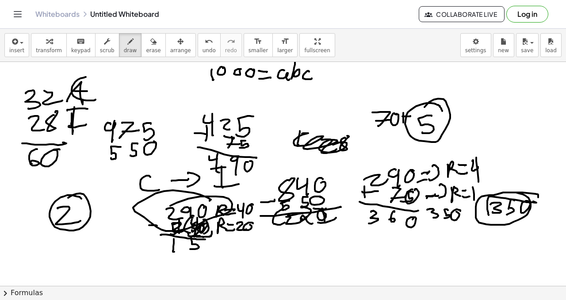
drag, startPoint x: 200, startPoint y: 236, endPoint x: 210, endPoint y: 239, distance: 10.2
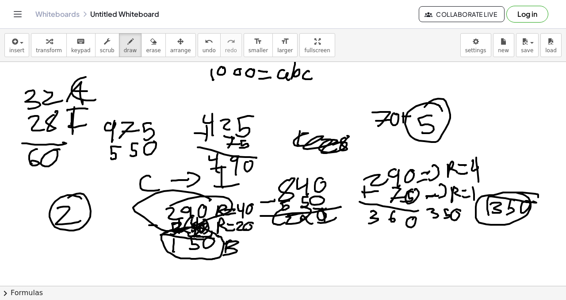
drag, startPoint x: 232, startPoint y: 241, endPoint x: 230, endPoint y: 253, distance: 12.1
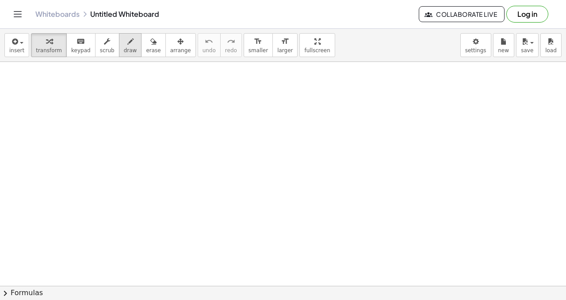
click at [127, 54] on button "draw" at bounding box center [130, 45] width 23 height 24
drag, startPoint x: 103, startPoint y: 79, endPoint x: 124, endPoint y: 77, distance: 20.9
drag, startPoint x: 130, startPoint y: 73, endPoint x: 135, endPoint y: 83, distance: 11.1
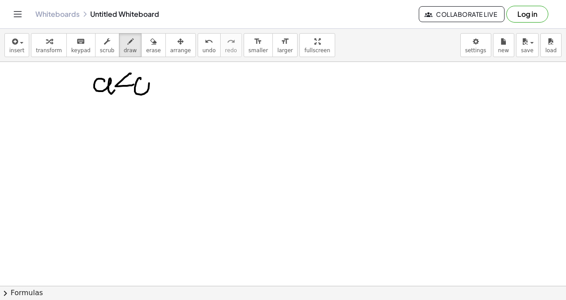
drag, startPoint x: 141, startPoint y: 79, endPoint x: 153, endPoint y: 82, distance: 13.1
drag, startPoint x: 169, startPoint y: 79, endPoint x: 190, endPoint y: 81, distance: 21.0
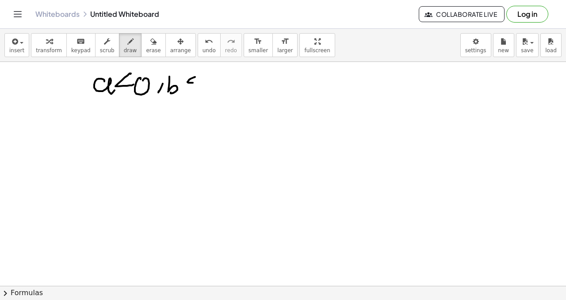
drag, startPoint x: 195, startPoint y: 77, endPoint x: 202, endPoint y: 83, distance: 9.1
drag, startPoint x: 209, startPoint y: 76, endPoint x: 200, endPoint y: 72, distance: 9.7
drag, startPoint x: 105, startPoint y: 107, endPoint x: 122, endPoint y: 121, distance: 21.9
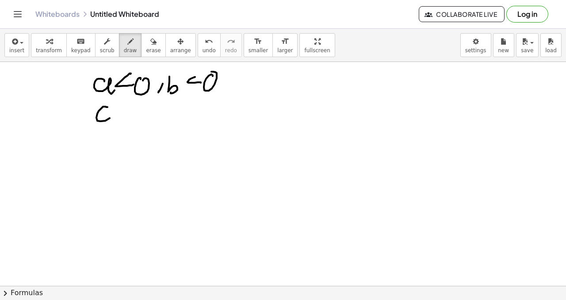
drag, startPoint x: 140, startPoint y: 108, endPoint x: 155, endPoint y: 111, distance: 15.9
drag, startPoint x: 154, startPoint y: 108, endPoint x: 162, endPoint y: 112, distance: 8.9
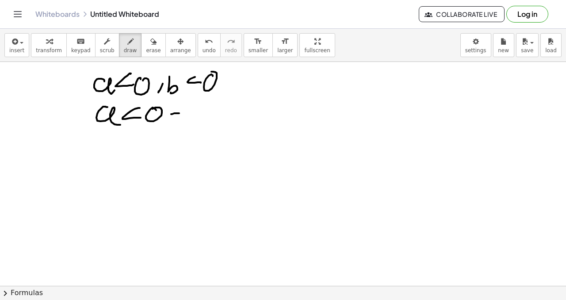
drag, startPoint x: 171, startPoint y: 114, endPoint x: 189, endPoint y: 119, distance: 18.9
drag, startPoint x: 184, startPoint y: 119, endPoint x: 204, endPoint y: 117, distance: 20.9
drag, startPoint x: 216, startPoint y: 109, endPoint x: 213, endPoint y: 117, distance: 9.0
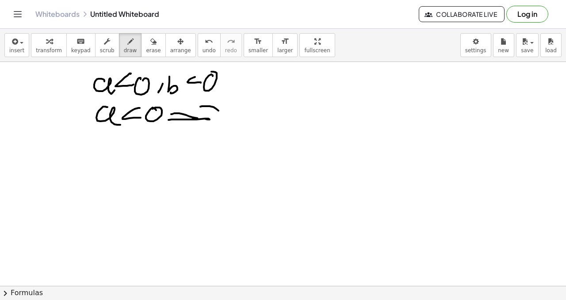
drag, startPoint x: 231, startPoint y: 110, endPoint x: 246, endPoint y: 109, distance: 15.1
drag, startPoint x: 259, startPoint y: 103, endPoint x: 275, endPoint y: 107, distance: 16.5
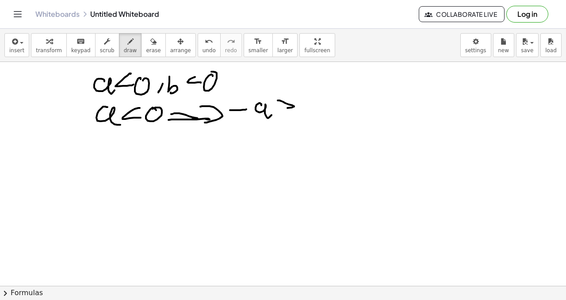
drag, startPoint x: 296, startPoint y: 103, endPoint x: 304, endPoint y: 99, distance: 8.9
drag, startPoint x: 103, startPoint y: 132, endPoint x: 121, endPoint y: 138, distance: 18.6
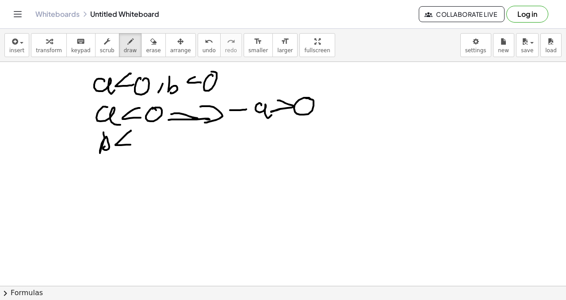
drag, startPoint x: 131, startPoint y: 130, endPoint x: 132, endPoint y: 143, distance: 12.9
drag, startPoint x: 146, startPoint y: 136, endPoint x: 149, endPoint y: 144, distance: 8.7
drag, startPoint x: 162, startPoint y: 143, endPoint x: 172, endPoint y: 140, distance: 10.2
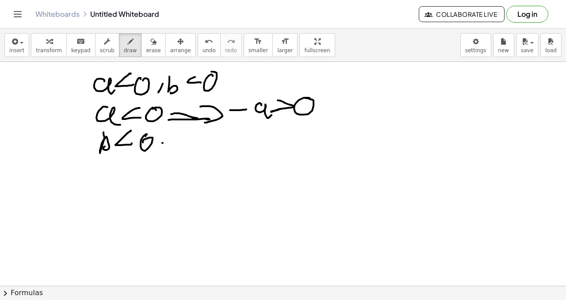
drag, startPoint x: 160, startPoint y: 146, endPoint x: 182, endPoint y: 141, distance: 22.6
drag, startPoint x: 183, startPoint y: 130, endPoint x: 182, endPoint y: 135, distance: 5.4
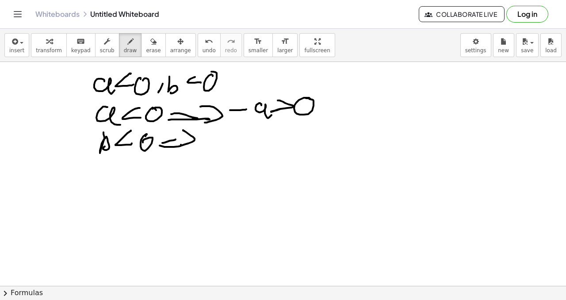
drag, startPoint x: 210, startPoint y: 136, endPoint x: 211, endPoint y: 131, distance: 4.6
drag, startPoint x: 212, startPoint y: 139, endPoint x: 223, endPoint y: 134, distance: 12.9
drag, startPoint x: 224, startPoint y: 131, endPoint x: 241, endPoint y: 134, distance: 16.6
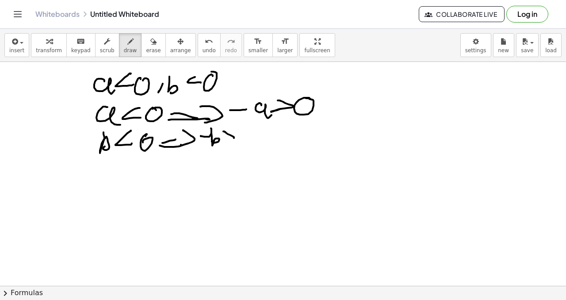
drag, startPoint x: 236, startPoint y: 140, endPoint x: 244, endPoint y: 136, distance: 8.7
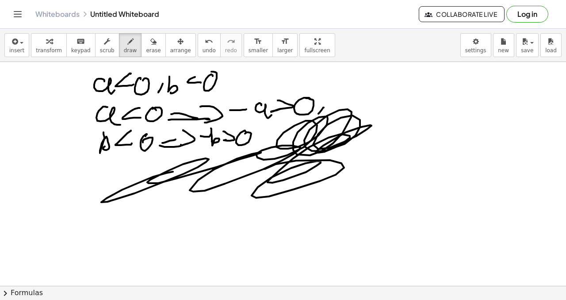
drag, startPoint x: 137, startPoint y: 184, endPoint x: 245, endPoint y: 170, distance: 109.2
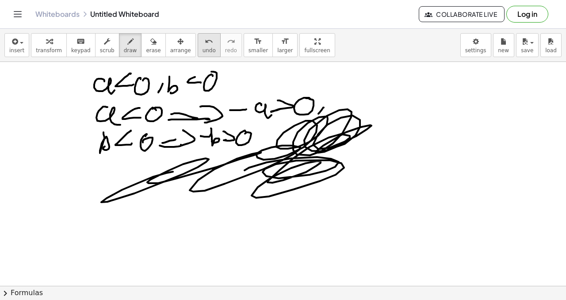
click at [210, 47] on button "undo undo" at bounding box center [209, 45] width 23 height 24
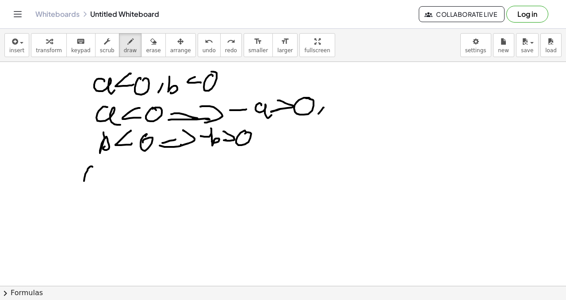
drag, startPoint x: 92, startPoint y: 166, endPoint x: 91, endPoint y: 182, distance: 16.0
drag, startPoint x: 92, startPoint y: 177, endPoint x: 104, endPoint y: 170, distance: 14.1
drag, startPoint x: 104, startPoint y: 170, endPoint x: 109, endPoint y: 176, distance: 7.6
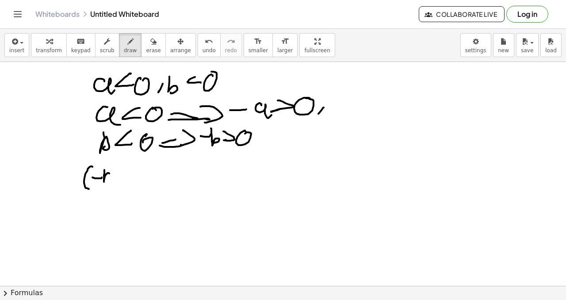
drag, startPoint x: 118, startPoint y: 169, endPoint x: 126, endPoint y: 176, distance: 11.0
click at [205, 41] on icon "undo" at bounding box center [209, 41] width 8 height 11
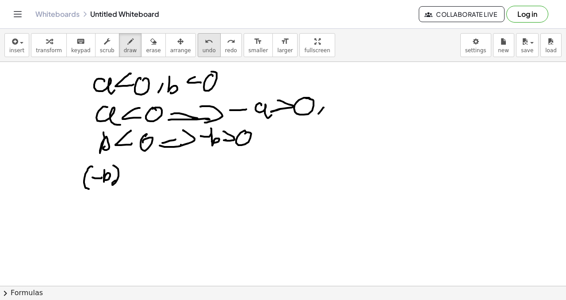
click at [205, 42] on icon "undo" at bounding box center [209, 41] width 8 height 11
click at [206, 40] on div "undo" at bounding box center [209, 41] width 13 height 11
drag, startPoint x: 114, startPoint y: 171, endPoint x: 119, endPoint y: 180, distance: 10.3
drag, startPoint x: 121, startPoint y: 163, endPoint x: 127, endPoint y: 179, distance: 17.2
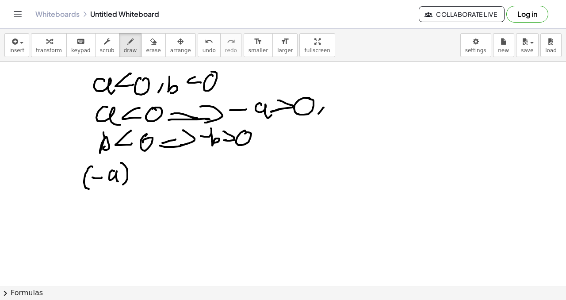
drag, startPoint x: 140, startPoint y: 161, endPoint x: 145, endPoint y: 184, distance: 23.9
drag, startPoint x: 146, startPoint y: 169, endPoint x: 157, endPoint y: 166, distance: 11.1
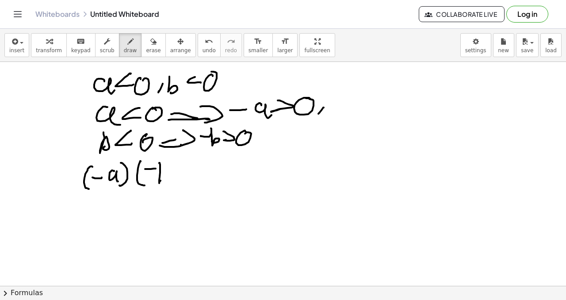
drag, startPoint x: 160, startPoint y: 165, endPoint x: 159, endPoint y: 182, distance: 17.3
drag, startPoint x: 169, startPoint y: 165, endPoint x: 172, endPoint y: 180, distance: 16.2
drag, startPoint x: 196, startPoint y: 172, endPoint x: 192, endPoint y: 175, distance: 5.4
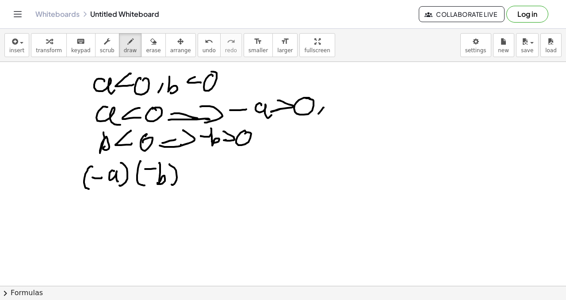
drag, startPoint x: 208, startPoint y: 177, endPoint x: 224, endPoint y: 169, distance: 18.2
drag, startPoint x: 224, startPoint y: 163, endPoint x: 207, endPoint y: 172, distance: 19.0
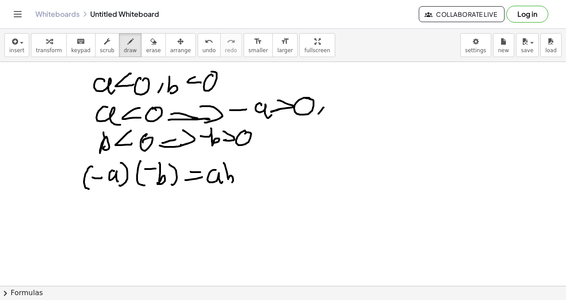
drag, startPoint x: 100, startPoint y: 193, endPoint x: 117, endPoint y: 208, distance: 22.2
drag, startPoint x: 155, startPoint y: 207, endPoint x: 163, endPoint y: 194, distance: 15.5
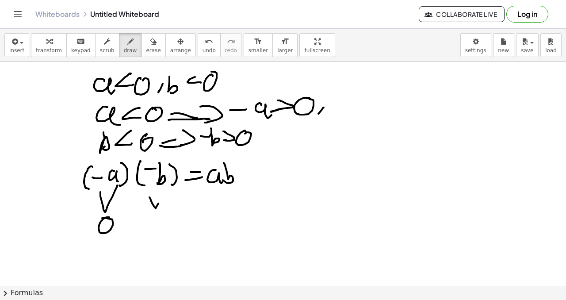
drag, startPoint x: 160, startPoint y: 211, endPoint x: 158, endPoint y: 203, distance: 8.5
drag, startPoint x: 247, startPoint y: 171, endPoint x: 262, endPoint y: 172, distance: 14.6
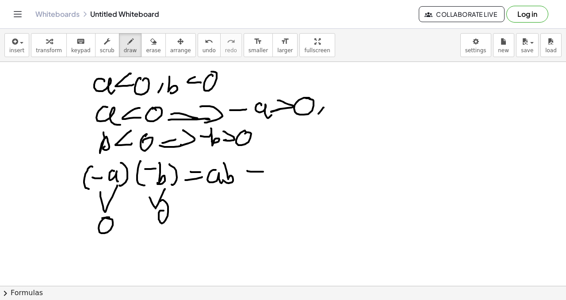
drag, startPoint x: 259, startPoint y: 174, endPoint x: 281, endPoint y: 170, distance: 22.4
drag, startPoint x: 268, startPoint y: 161, endPoint x: 277, endPoint y: 178, distance: 19.4
drag
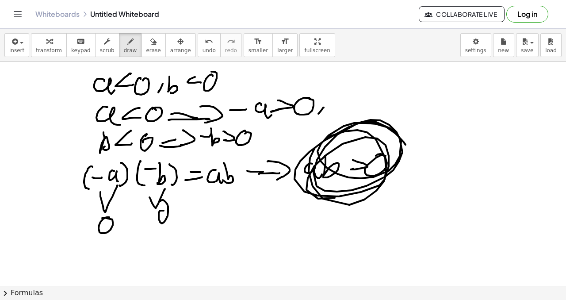
click at [207, 43] on button "undo undo" at bounding box center [209, 45] width 23 height 24
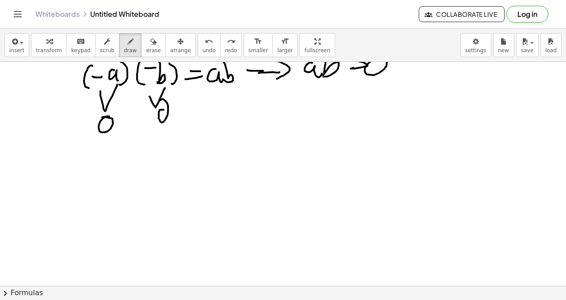
scroll to position [99, 0]
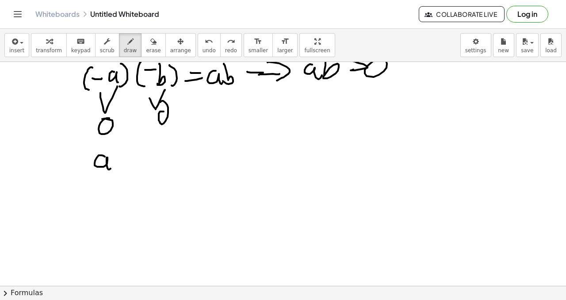
drag, startPoint x: 105, startPoint y: 157, endPoint x: 119, endPoint y: 157, distance: 14.2
click at [112, 166] on div at bounding box center [283, 215] width 566 height 505
drag, startPoint x: 127, startPoint y: 149, endPoint x: 140, endPoint y: 153, distance: 13.9
click at [131, 161] on div at bounding box center [283, 215] width 566 height 505
click at [146, 148] on div at bounding box center [283, 215] width 566 height 505
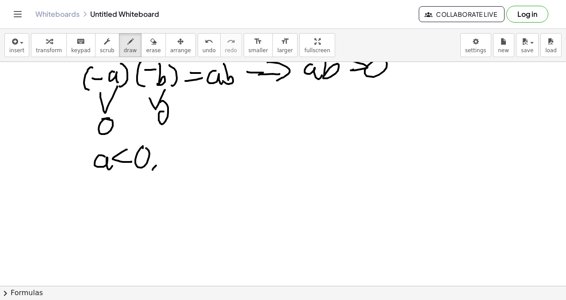
click at [153, 169] on div at bounding box center [283, 215] width 566 height 505
drag, startPoint x: 172, startPoint y: 160, endPoint x: 185, endPoint y: 149, distance: 17.0
click at [172, 162] on div at bounding box center [283, 215] width 566 height 505
drag, startPoint x: 187, startPoint y: 141, endPoint x: 195, endPoint y: 153, distance: 15.1
click at [192, 155] on div at bounding box center [283, 215] width 566 height 505
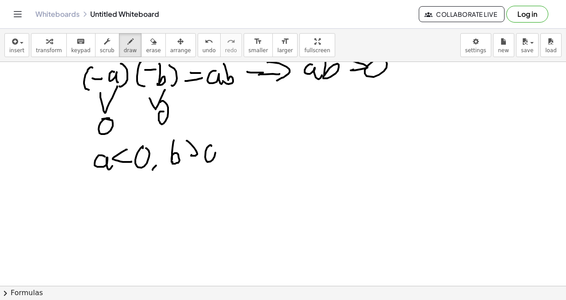
drag, startPoint x: 211, startPoint y: 146, endPoint x: 219, endPoint y: 158, distance: 14.4
click at [212, 146] on div at bounding box center [283, 215] width 566 height 505
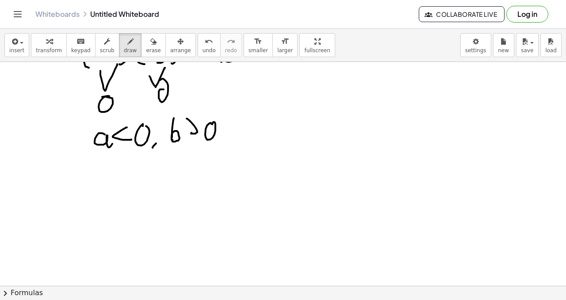
scroll to position [120, 0]
drag, startPoint x: 100, startPoint y: 165, endPoint x: 121, endPoint y: 171, distance: 21.3
click at [113, 179] on div at bounding box center [283, 194] width 566 height 505
drag, startPoint x: 123, startPoint y: 166, endPoint x: 134, endPoint y: 171, distance: 12.1
click at [130, 174] on div at bounding box center [283, 194] width 566 height 505
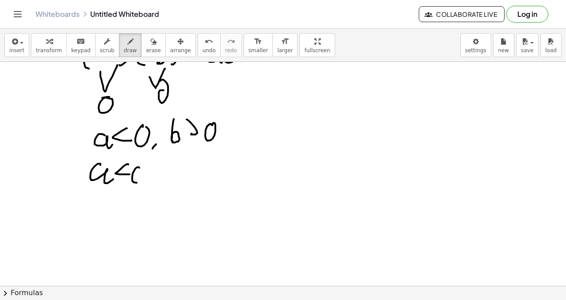
drag, startPoint x: 137, startPoint y: 167, endPoint x: 144, endPoint y: 169, distance: 6.9
click at [143, 168] on div at bounding box center [283, 194] width 566 height 505
drag, startPoint x: 172, startPoint y: 172, endPoint x: 160, endPoint y: 177, distance: 12.9
click at [169, 172] on div at bounding box center [283, 194] width 566 height 505
drag, startPoint x: 160, startPoint y: 177, endPoint x: 179, endPoint y: 172, distance: 19.5
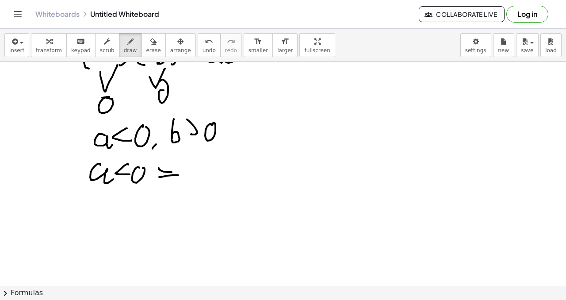
click at [179, 175] on div at bounding box center [283, 194] width 566 height 505
drag, startPoint x: 181, startPoint y: 160, endPoint x: 180, endPoint y: 180, distance: 20.4
click at [181, 180] on div at bounding box center [283, 194] width 566 height 505
drag, startPoint x: 203, startPoint y: 172, endPoint x: 214, endPoint y: 174, distance: 10.7
click at [214, 174] on div at bounding box center [283, 194] width 566 height 505
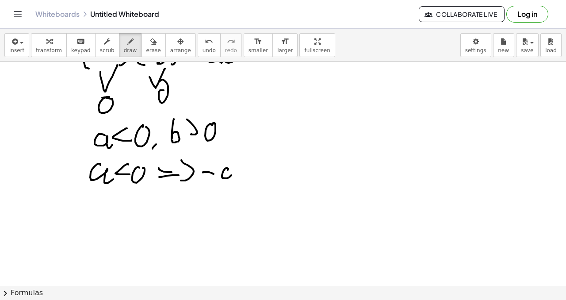
drag, startPoint x: 228, startPoint y: 170, endPoint x: 235, endPoint y: 178, distance: 11.3
click at [235, 178] on div at bounding box center [283, 194] width 566 height 505
drag, startPoint x: 243, startPoint y: 165, endPoint x: 239, endPoint y: 174, distance: 10.1
click at [238, 175] on div at bounding box center [283, 194] width 566 height 505
drag, startPoint x: 257, startPoint y: 168, endPoint x: 264, endPoint y: 168, distance: 7.1
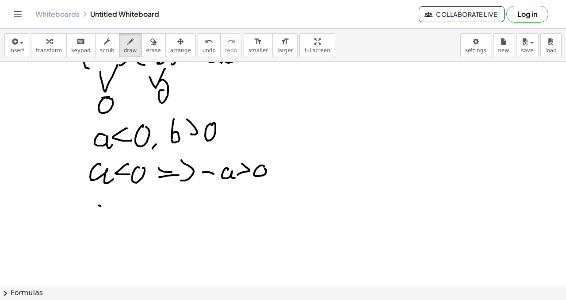
drag, startPoint x: 99, startPoint y: 205, endPoint x: 111, endPoint y: 206, distance: 12.4
click at [111, 207] on div at bounding box center [283, 194] width 566 height 505
drag, startPoint x: 128, startPoint y: 201, endPoint x: 136, endPoint y: 210, distance: 12.2
click at [134, 213] on div at bounding box center [283, 194] width 566 height 505
drag, startPoint x: 146, startPoint y: 192, endPoint x: 148, endPoint y: 214, distance: 22.2
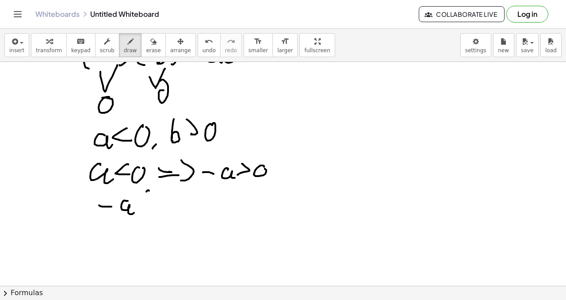
click at [147, 215] on div at bounding box center [283, 194] width 566 height 505
drag, startPoint x: 157, startPoint y: 191, endPoint x: 165, endPoint y: 197, distance: 10.4
click at [154, 205] on div at bounding box center [283, 194] width 566 height 505
drag, startPoint x: 169, startPoint y: 196, endPoint x: 155, endPoint y: 199, distance: 14.1
click at [161, 209] on div at bounding box center [283, 194] width 566 height 505
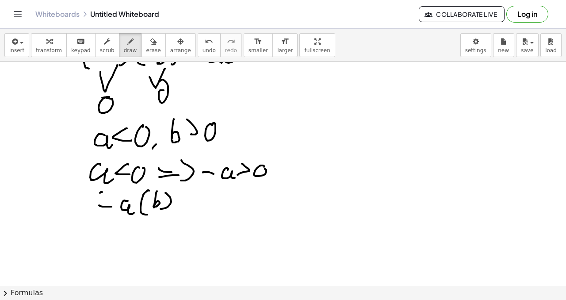
drag, startPoint x: 101, startPoint y: 192, endPoint x: 120, endPoint y: 216, distance: 30.3
click at [109, 221] on div at bounding box center [283, 194] width 566 height 505
drag, startPoint x: 138, startPoint y: 207, endPoint x: 132, endPoint y: 215, distance: 9.8
click at [132, 217] on div at bounding box center [283, 194] width 566 height 505
click at [186, 199] on div at bounding box center [283, 194] width 566 height 505
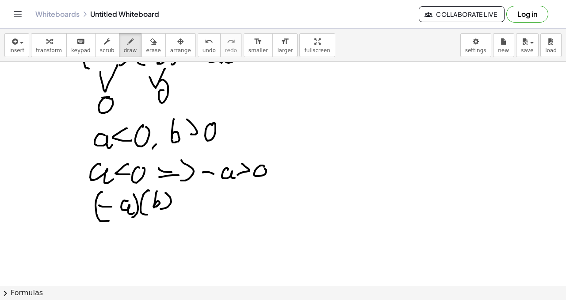
click at [188, 207] on div at bounding box center [283, 194] width 566 height 505
drag, startPoint x: 199, startPoint y: 203, endPoint x: 207, endPoint y: 203, distance: 8.4
click at [207, 203] on div at bounding box center [283, 194] width 566 height 505
drag, startPoint x: 215, startPoint y: 203, endPoint x: 222, endPoint y: 205, distance: 7.6
click at [220, 212] on div at bounding box center [283, 194] width 566 height 505
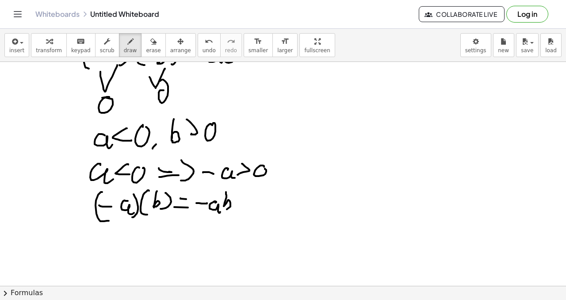
drag, startPoint x: 226, startPoint y: 192, endPoint x: 211, endPoint y: 202, distance: 17.8
click at [218, 206] on div at bounding box center [283, 194] width 566 height 505
drag, startPoint x: 115, startPoint y: 228, endPoint x: 127, endPoint y: 231, distance: 12.3
click at [128, 219] on div at bounding box center [283, 194] width 566 height 505
drag, startPoint x: 116, startPoint y: 251, endPoint x: 134, endPoint y: 241, distance: 19.6
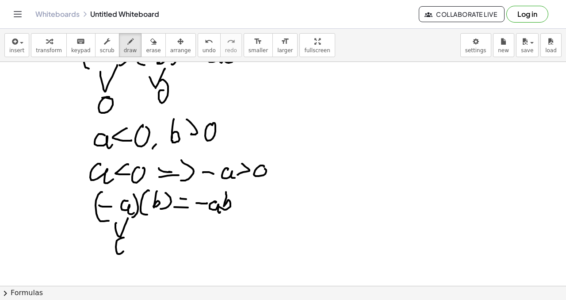
click at [119, 241] on div at bounding box center [283, 194] width 566 height 505
drag, startPoint x: 149, startPoint y: 220, endPoint x: 169, endPoint y: 222, distance: 20.4
click at [166, 211] on div at bounding box center [283, 194] width 566 height 505
click at [157, 238] on div at bounding box center [283, 194] width 566 height 505
click at [257, 197] on div at bounding box center [283, 194] width 566 height 505
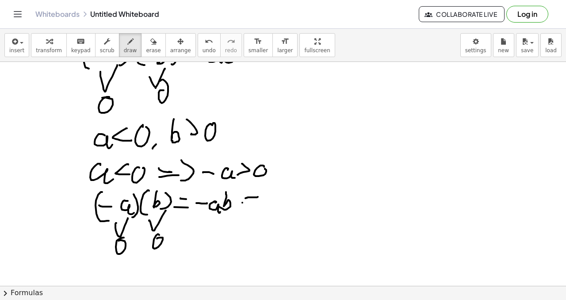
drag, startPoint x: 242, startPoint y: 203, endPoint x: 260, endPoint y: 195, distance: 19.1
click at [261, 201] on div at bounding box center [283, 194] width 566 height 505
drag, startPoint x: 264, startPoint y: 186, endPoint x: 267, endPoint y: 197, distance: 10.8
click at [259, 206] on div at bounding box center [283, 194] width 566 height 505
drag, startPoint x: 286, startPoint y: 196, endPoint x: 296, endPoint y: 196, distance: 10.6
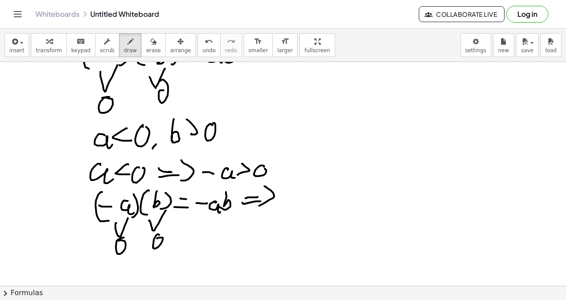
click at [296, 196] on div at bounding box center [283, 194] width 566 height 505
drag, startPoint x: 303, startPoint y: 192, endPoint x: 311, endPoint y: 202, distance: 12.5
click at [310, 203] on div at bounding box center [283, 194] width 566 height 505
drag, startPoint x: 315, startPoint y: 182, endPoint x: 314, endPoint y: 197, distance: 15.5
click at [315, 203] on div at bounding box center [283, 194] width 566 height 505
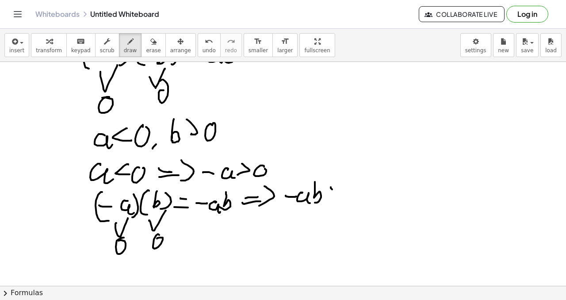
drag, startPoint x: 331, startPoint y: 187, endPoint x: 330, endPoint y: 196, distance: 9.3
click at [330, 196] on div at bounding box center [283, 194] width 566 height 505
click at [356, 188] on div at bounding box center [283, 194] width 566 height 505
drag, startPoint x: 379, startPoint y: 190, endPoint x: 391, endPoint y: 190, distance: 11.5
click at [396, 189] on div at bounding box center [283, 194] width 566 height 505
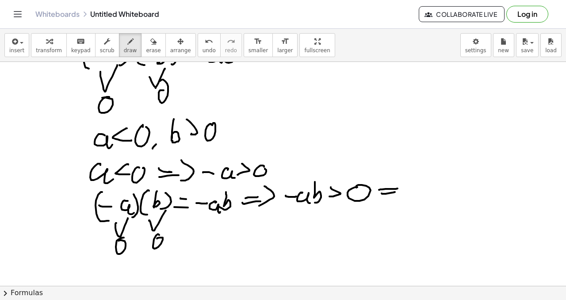
drag, startPoint x: 383, startPoint y: 194, endPoint x: 396, endPoint y: 187, distance: 14.3
click at [397, 191] on div at bounding box center [283, 194] width 566 height 505
drag, startPoint x: 401, startPoint y: 180, endPoint x: 408, endPoint y: 192, distance: 14.3
click at [401, 195] on div at bounding box center [283, 194] width 566 height 505
drag, startPoint x: 426, startPoint y: 182, endPoint x: 440, endPoint y: 187, distance: 15.0
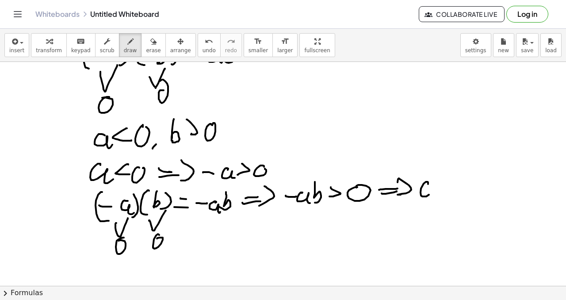
click at [438, 192] on div at bounding box center [283, 194] width 566 height 505
drag, startPoint x: 441, startPoint y: 184, endPoint x: 447, endPoint y: 186, distance: 5.9
click at [444, 187] on div at bounding box center [283, 194] width 566 height 505
drag, startPoint x: 462, startPoint y: 176, endPoint x: 478, endPoint y: 178, distance: 16.1
click at [471, 181] on div at bounding box center [283, 194] width 566 height 505
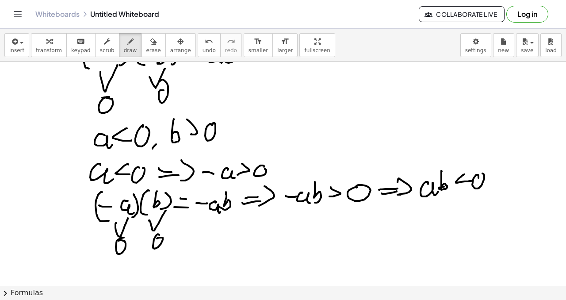
click at [479, 176] on div at bounding box center [283, 194] width 566 height 505
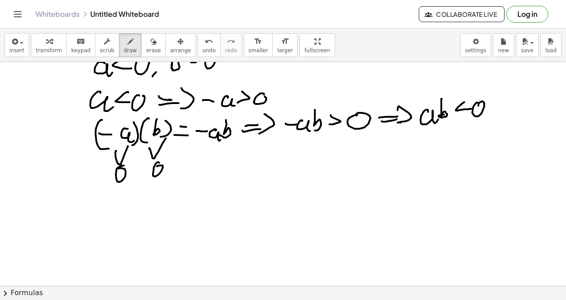
scroll to position [195, 0]
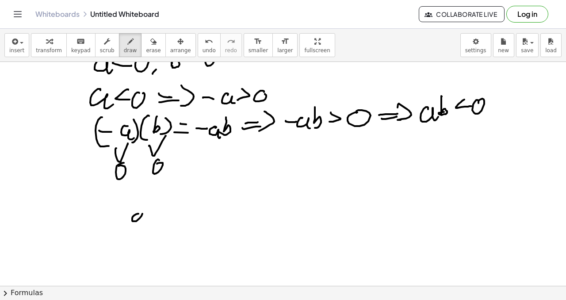
drag, startPoint x: 133, startPoint y: 221, endPoint x: 153, endPoint y: 215, distance: 21.0
click at [150, 219] on div at bounding box center [283, 119] width 566 height 505
drag, startPoint x: 168, startPoint y: 203, endPoint x: 172, endPoint y: 209, distance: 7.5
click at [173, 214] on div at bounding box center [283, 119] width 566 height 505
drag, startPoint x: 177, startPoint y: 212, endPoint x: 184, endPoint y: 208, distance: 7.6
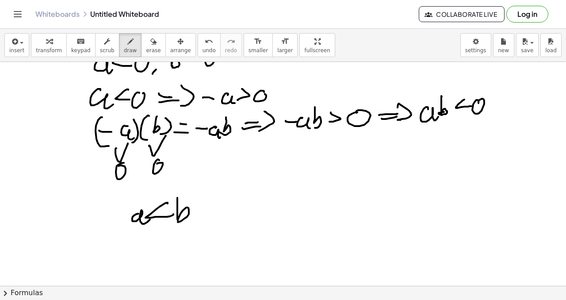
click at [175, 221] on div at bounding box center [283, 119] width 566 height 505
drag, startPoint x: 205, startPoint y: 206, endPoint x: 221, endPoint y: 206, distance: 15.9
click at [221, 206] on div at bounding box center [283, 119] width 566 height 505
drag, startPoint x: 217, startPoint y: 207, endPoint x: 232, endPoint y: 206, distance: 14.7
click at [233, 206] on div at bounding box center [283, 119] width 566 height 505
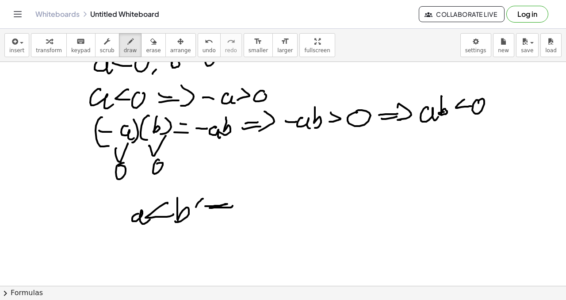
drag, startPoint x: 203, startPoint y: 199, endPoint x: 218, endPoint y: 207, distance: 16.8
click at [216, 208] on div at bounding box center [283, 119] width 566 height 505
drag, startPoint x: 239, startPoint y: 199, endPoint x: 242, endPoint y: 203, distance: 5.0
click at [240, 212] on div at bounding box center [283, 119] width 566 height 505
drag, startPoint x: 262, startPoint y: 198, endPoint x: 266, endPoint y: 208, distance: 10.5
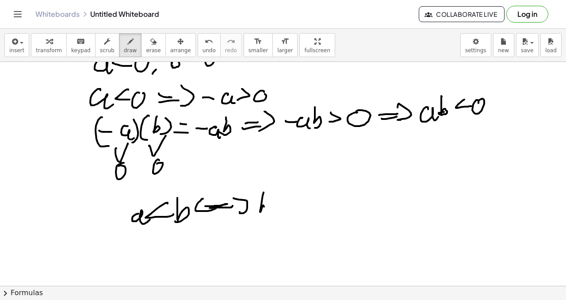
click at [263, 210] on div at bounding box center [283, 119] width 566 height 505
click at [279, 206] on div at bounding box center [283, 119] width 566 height 505
drag, startPoint x: 291, startPoint y: 203, endPoint x: 280, endPoint y: 207, distance: 10.8
click at [293, 211] on div at bounding box center [283, 119] width 566 height 505
drag, startPoint x: 300, startPoint y: 197, endPoint x: 326, endPoint y: 195, distance: 25.3
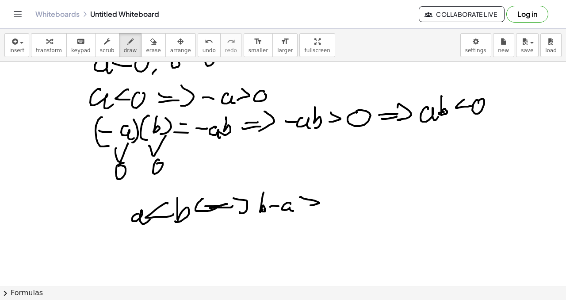
click at [303, 207] on div at bounding box center [283, 119] width 566 height 505
drag, startPoint x: 328, startPoint y: 193, endPoint x: 322, endPoint y: 196, distance: 6.1
click at [322, 196] on div at bounding box center [283, 119] width 566 height 505
drag, startPoint x: 349, startPoint y: 199, endPoint x: 367, endPoint y: 201, distance: 18.2
click at [370, 201] on div at bounding box center [283, 119] width 566 height 505
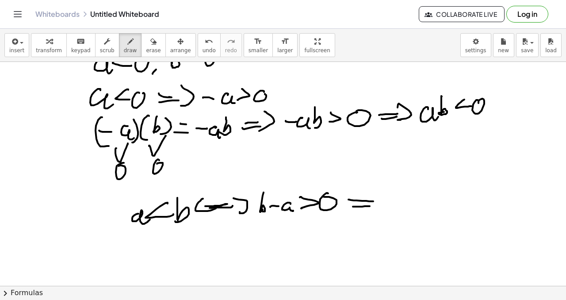
drag, startPoint x: 362, startPoint y: 207, endPoint x: 372, endPoint y: 203, distance: 10.2
click at [372, 204] on div at bounding box center [283, 119] width 566 height 505
drag, startPoint x: 374, startPoint y: 195, endPoint x: 383, endPoint y: 207, distance: 14.8
click at [377, 210] on div at bounding box center [283, 119] width 566 height 505
drag, startPoint x: 400, startPoint y: 191, endPoint x: 405, endPoint y: 208, distance: 17.9
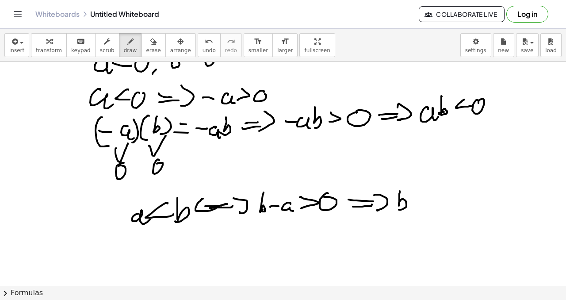
click at [399, 210] on div at bounding box center [283, 119] width 566 height 505
drag, startPoint x: 136, startPoint y: 238, endPoint x: 160, endPoint y: 238, distance: 23.9
click at [139, 249] on div at bounding box center [283, 119] width 566 height 505
drag, startPoint x: 162, startPoint y: 238, endPoint x: 169, endPoint y: 246, distance: 10.4
click at [169, 246] on div at bounding box center [283, 119] width 566 height 505
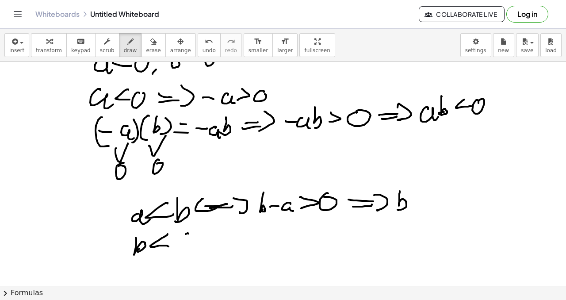
drag, startPoint x: 186, startPoint y: 234, endPoint x: 199, endPoint y: 245, distance: 17.3
click at [197, 248] on div at bounding box center [283, 119] width 566 height 505
drag, startPoint x: 222, startPoint y: 240, endPoint x: 211, endPoint y: 244, distance: 11.2
click at [222, 240] on div at bounding box center [283, 119] width 566 height 505
drag, startPoint x: 215, startPoint y: 245, endPoint x: 230, endPoint y: 242, distance: 15.0
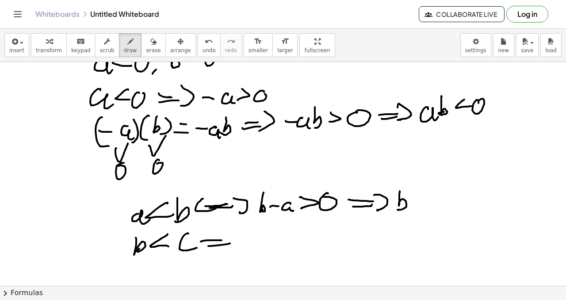
click at [230, 243] on div at bounding box center [283, 119] width 566 height 505
drag, startPoint x: 230, startPoint y: 233, endPoint x: 235, endPoint y: 245, distance: 13.7
click at [235, 245] on div at bounding box center [283, 119] width 566 height 505
drag, startPoint x: 203, startPoint y: 233, endPoint x: 216, endPoint y: 248, distance: 20.0
click at [215, 248] on div at bounding box center [283, 119] width 566 height 505
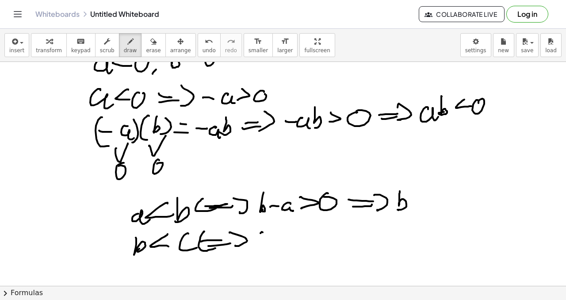
drag, startPoint x: 262, startPoint y: 232, endPoint x: 268, endPoint y: 239, distance: 9.7
click at [267, 240] on div at bounding box center [283, 119] width 566 height 505
drag, startPoint x: 269, startPoint y: 236, endPoint x: 279, endPoint y: 236, distance: 9.3
click at [279, 237] on div at bounding box center [283, 119] width 566 height 505
drag, startPoint x: 287, startPoint y: 234, endPoint x: 300, endPoint y: 238, distance: 13.3
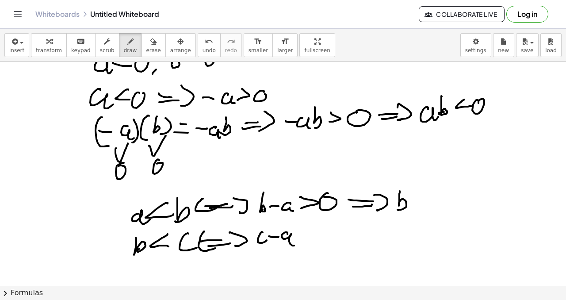
click at [299, 243] on div at bounding box center [283, 119] width 566 height 505
drag, startPoint x: 303, startPoint y: 224, endPoint x: 309, endPoint y: 236, distance: 13.1
click at [306, 237] on div at bounding box center [283, 119] width 566 height 505
drag, startPoint x: 321, startPoint y: 231, endPoint x: 328, endPoint y: 230, distance: 7.2
click at [328, 229] on div at bounding box center [283, 119] width 566 height 505
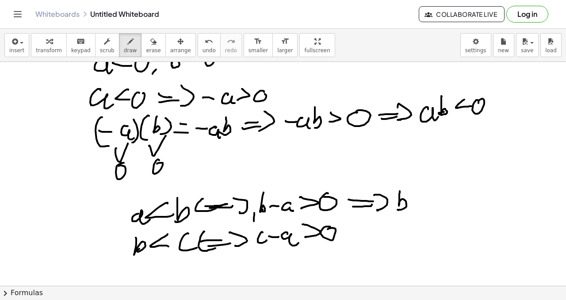
click at [253, 226] on div at bounding box center [283, 119] width 566 height 505
drag, startPoint x: 249, startPoint y: 222, endPoint x: 261, endPoint y: 225, distance: 11.8
click at [268, 222] on div at bounding box center [283, 119] width 566 height 505
drag, startPoint x: 260, startPoint y: 251, endPoint x: 313, endPoint y: 241, distance: 53.9
click at [330, 246] on div at bounding box center [283, 119] width 566 height 505
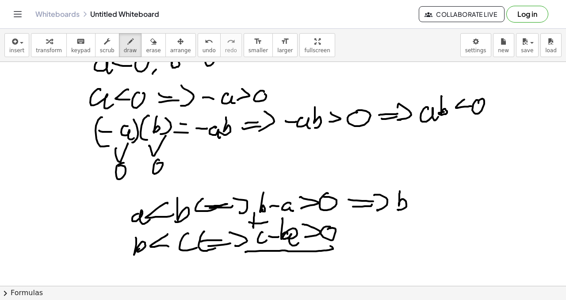
drag, startPoint x: 282, startPoint y: 218, endPoint x: 285, endPoint y: 234, distance: 15.8
click at [285, 236] on div at bounding box center [283, 119] width 566 height 505
drag, startPoint x: 258, startPoint y: 209, endPoint x: 296, endPoint y: 211, distance: 37.7
click at [296, 211] on div at bounding box center [283, 119] width 566 height 505
click at [276, 223] on div at bounding box center [283, 119] width 566 height 505
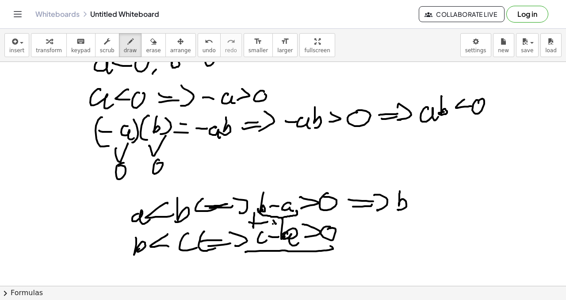
drag, startPoint x: 273, startPoint y: 224, endPoint x: 282, endPoint y: 218, distance: 10.7
click at [284, 217] on div at bounding box center [283, 119] width 566 height 505
drag, startPoint x: 261, startPoint y: 240, endPoint x: 299, endPoint y: 237, distance: 38.2
click at [301, 237] on div at bounding box center [283, 119] width 566 height 505
drag, startPoint x: 247, startPoint y: 260, endPoint x: 253, endPoint y: 268, distance: 9.6
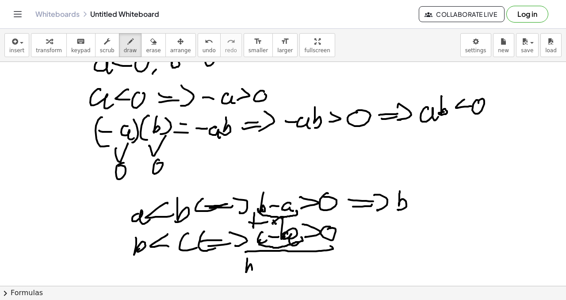
click at [247, 269] on div at bounding box center [283, 119] width 566 height 505
drag, startPoint x: 255, startPoint y: 266, endPoint x: 264, endPoint y: 264, distance: 9.1
click at [265, 266] on div at bounding box center [283, 119] width 566 height 505
drag, startPoint x: 273, startPoint y: 263, endPoint x: 280, endPoint y: 257, distance: 9.1
click at [282, 266] on div at bounding box center [283, 119] width 566 height 505
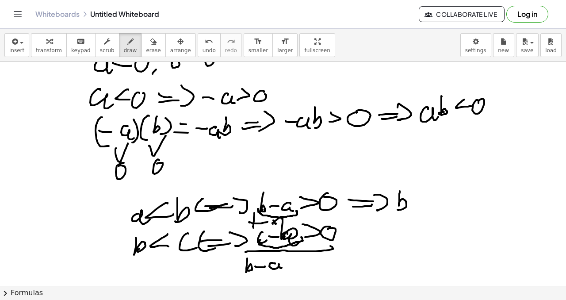
click at [245, 254] on div at bounding box center [283, 119] width 566 height 505
drag, startPoint x: 244, startPoint y: 251, endPoint x: 250, endPoint y: 269, distance: 19.0
click at [247, 271] on div at bounding box center [283, 119] width 566 height 505
drag, startPoint x: 285, startPoint y: 255, endPoint x: 294, endPoint y: 261, distance: 10.8
click at [284, 265] on div at bounding box center [283, 119] width 566 height 505
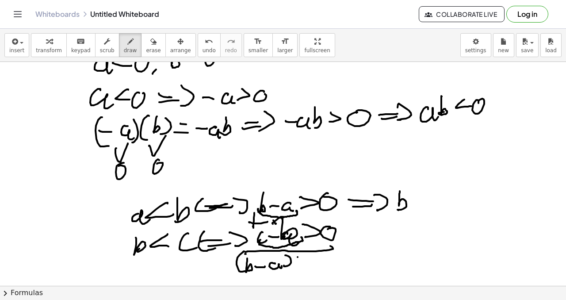
drag, startPoint x: 298, startPoint y: 257, endPoint x: 295, endPoint y: 262, distance: 5.3
click at [297, 267] on div at bounding box center [283, 119] width 566 height 505
drag, startPoint x: 298, startPoint y: 262, endPoint x: 306, endPoint y: 258, distance: 8.7
click at [303, 261] on div at bounding box center [283, 119] width 566 height 505
drag, startPoint x: 304, startPoint y: 260, endPoint x: 315, endPoint y: 261, distance: 10.8
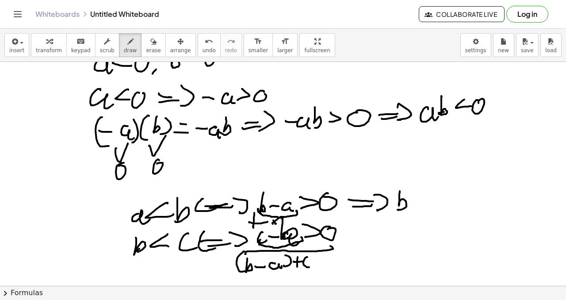
click at [312, 265] on div at bounding box center [283, 119] width 566 height 505
drag, startPoint x: 314, startPoint y: 257, endPoint x: 318, endPoint y: 259, distance: 4.9
click at [316, 260] on div at bounding box center [283, 119] width 566 height 505
drag, startPoint x: 318, startPoint y: 259, endPoint x: 324, endPoint y: 257, distance: 6.0
click at [323, 260] on div at bounding box center [283, 119] width 566 height 505
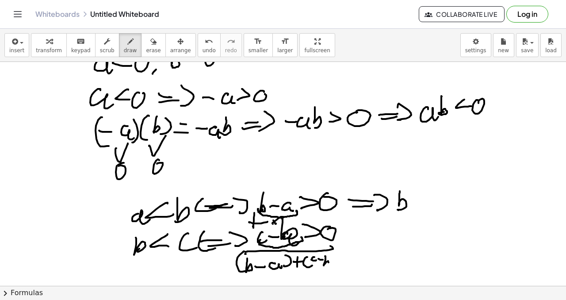
click at [326, 263] on div at bounding box center [283, 119] width 566 height 505
click at [328, 265] on div at bounding box center [283, 119] width 566 height 505
drag, startPoint x: 337, startPoint y: 254, endPoint x: 350, endPoint y: 264, distance: 16.1
click at [337, 267] on div at bounding box center [283, 119] width 566 height 505
click at [358, 257] on div at bounding box center [283, 119] width 566 height 505
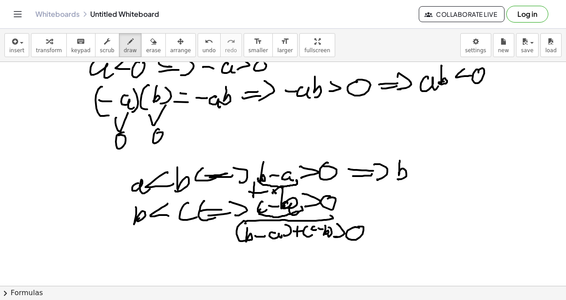
scroll to position [238, 0]
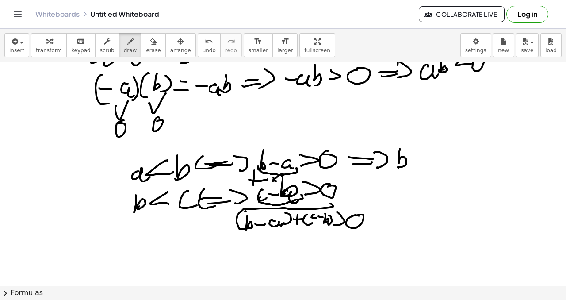
drag, startPoint x: 236, startPoint y: 235, endPoint x: 273, endPoint y: 211, distance: 44.4
click at [279, 204] on div at bounding box center [283, 76] width 566 height 505
click at [337, 204] on div at bounding box center [283, 76] width 566 height 505
click at [249, 247] on div at bounding box center [283, 76] width 566 height 505
click at [262, 242] on div at bounding box center [283, 76] width 566 height 505
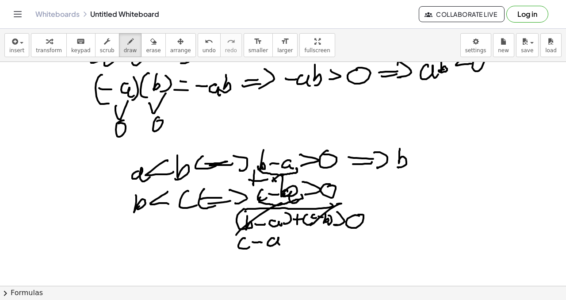
drag, startPoint x: 274, startPoint y: 238, endPoint x: 287, endPoint y: 238, distance: 13.7
click at [284, 242] on div at bounding box center [283, 76] width 566 height 505
drag, startPoint x: 289, startPoint y: 233, endPoint x: 294, endPoint y: 243, distance: 11.3
click at [291, 244] on div at bounding box center [283, 76] width 566 height 505
drag, startPoint x: 310, startPoint y: 236, endPoint x: 306, endPoint y: 234, distance: 5.0
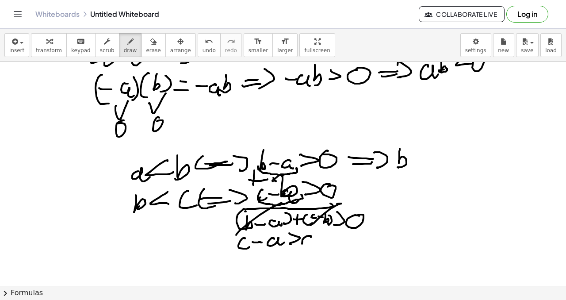
click at [307, 233] on div at bounding box center [283, 76] width 566 height 505
drag, startPoint x: 237, startPoint y: 249, endPoint x: 323, endPoint y: 248, distance: 85.8
click at [323, 248] on div at bounding box center [283, 76] width 566 height 505
drag, startPoint x: 332, startPoint y: 244, endPoint x: 362, endPoint y: 245, distance: 30.1
click at [363, 245] on div at bounding box center [283, 76] width 566 height 505
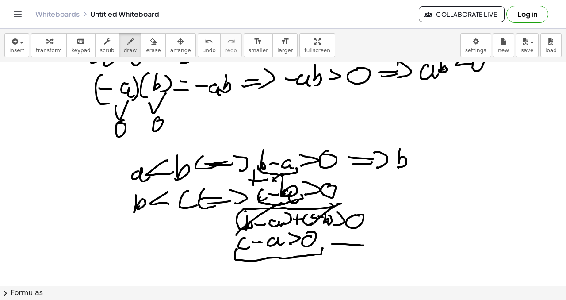
click at [365, 249] on div at bounding box center [283, 76] width 566 height 505
drag, startPoint x: 375, startPoint y: 235, endPoint x: 367, endPoint y: 250, distance: 17.4
click at [367, 251] on div at bounding box center [283, 76] width 566 height 505
drag, startPoint x: 343, startPoint y: 234, endPoint x: 357, endPoint y: 252, distance: 22.4
click at [355, 253] on div at bounding box center [283, 76] width 566 height 505
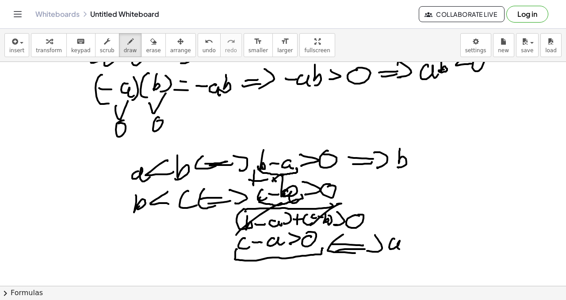
drag, startPoint x: 389, startPoint y: 247, endPoint x: 407, endPoint y: 245, distance: 17.9
click at [404, 248] on div at bounding box center [283, 76] width 566 height 505
drag, startPoint x: 421, startPoint y: 227, endPoint x: 427, endPoint y: 239, distance: 13.7
click at [427, 240] on div at bounding box center [283, 76] width 566 height 505
drag, startPoint x: 440, startPoint y: 233, endPoint x: 456, endPoint y: 241, distance: 18.2
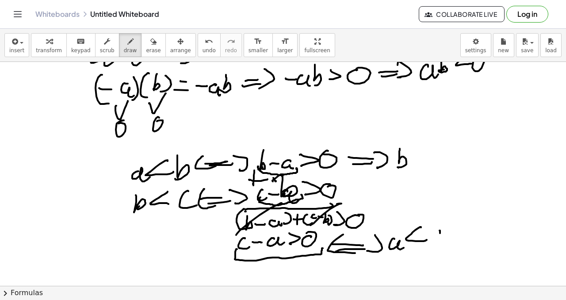
click at [451, 249] on div at bounding box center [283, 76] width 566 height 505
